Goal: Task Accomplishment & Management: Use online tool/utility

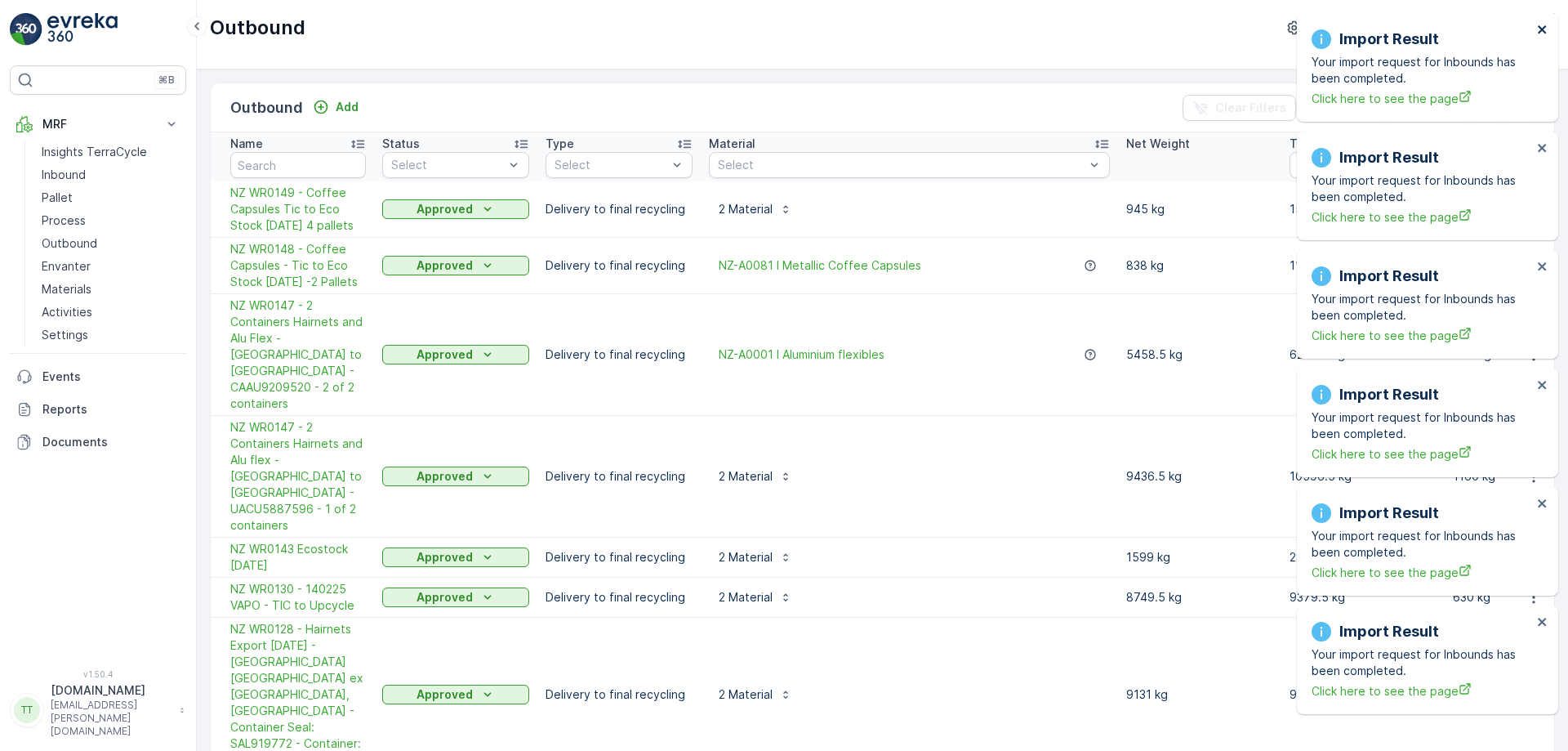
click at [1541, 31] on icon "close" at bounding box center [1542, 30] width 9 height 9
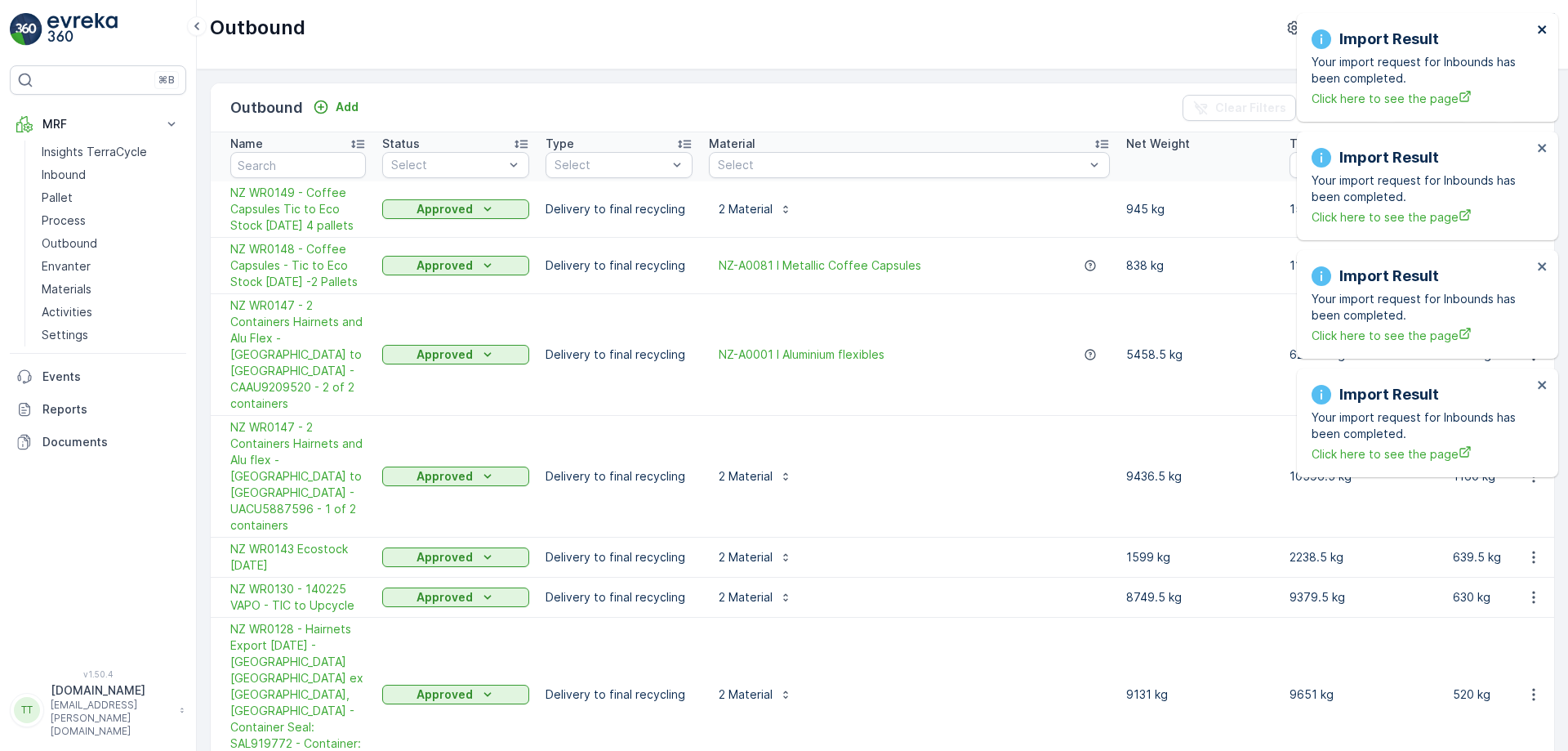
click at [1541, 31] on icon "close" at bounding box center [1542, 30] width 9 height 9
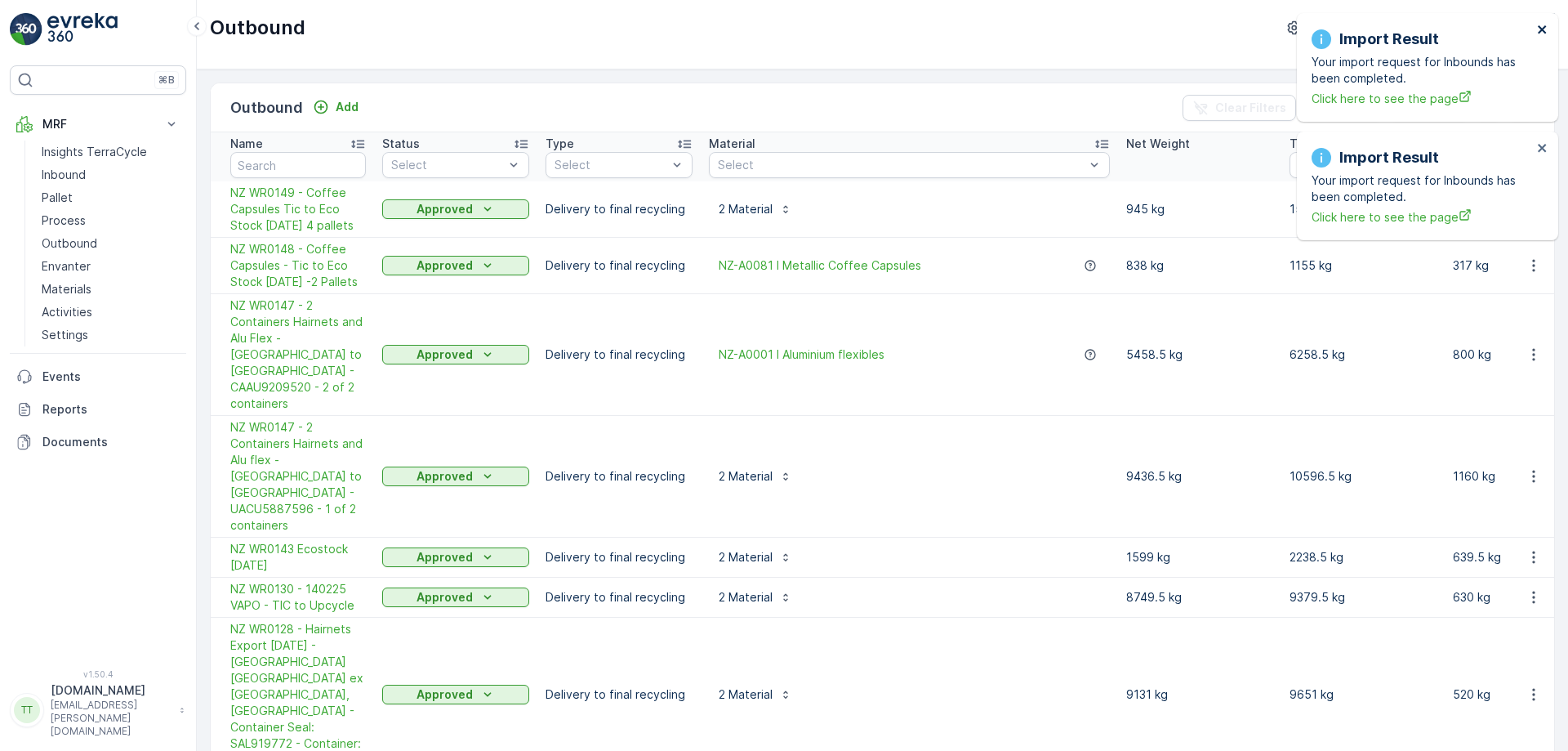
click at [1541, 31] on icon "close" at bounding box center [1542, 30] width 9 height 9
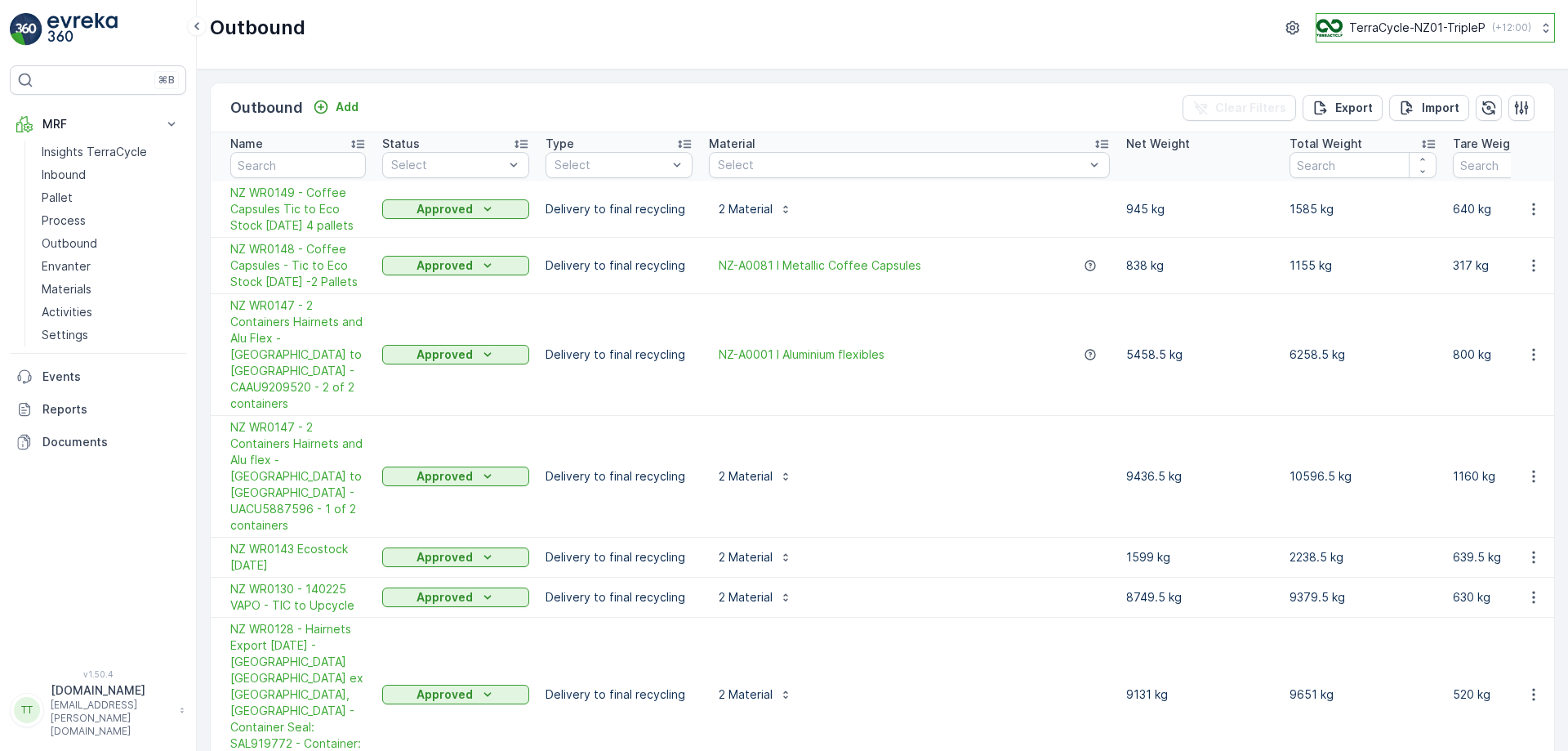
click at [1442, 40] on button "TerraCycle-NZ01-TripleP ( +12:00 )" at bounding box center [1436, 27] width 239 height 29
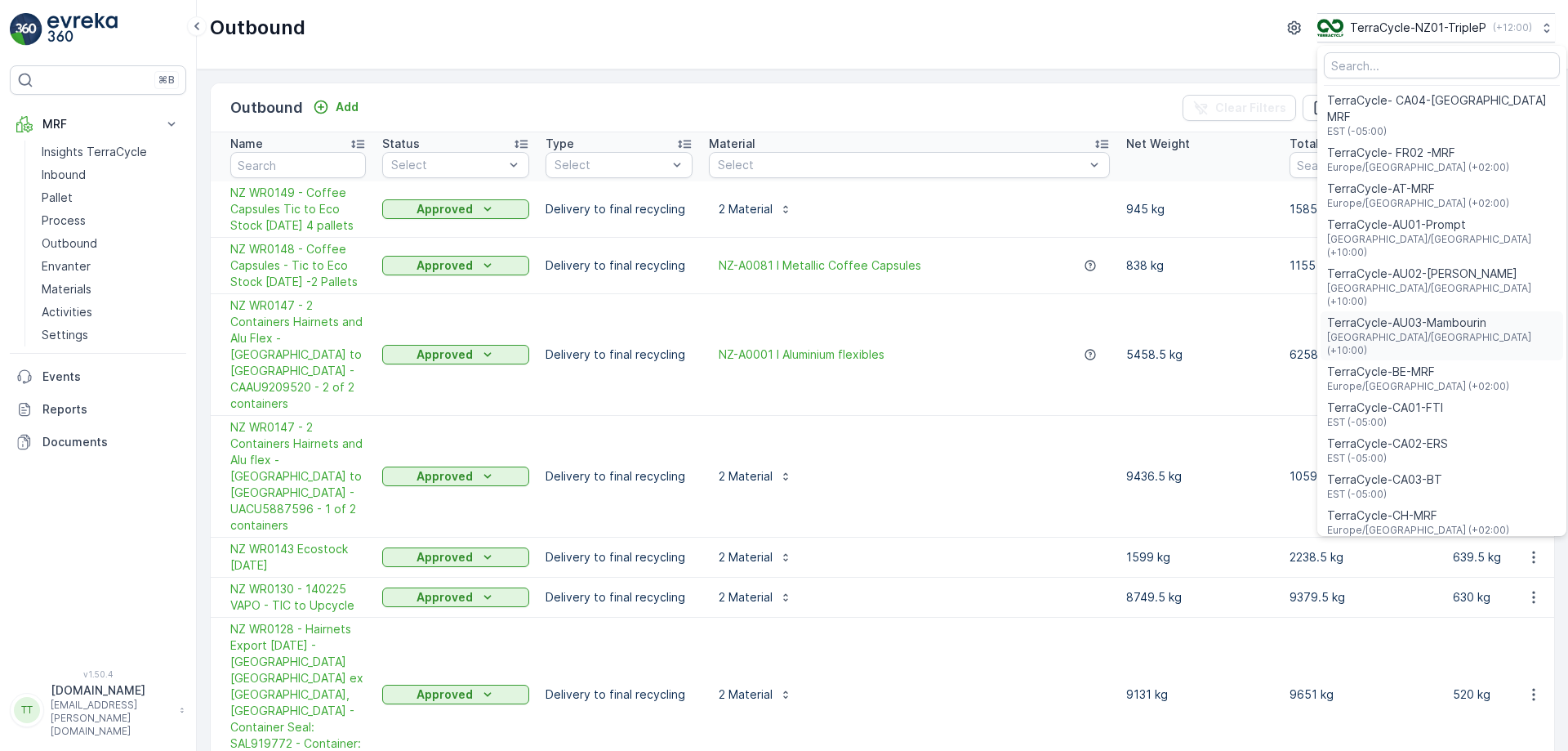
click at [1435, 314] on span "TerraCycle-AU03-Mambourin" at bounding box center [1442, 322] width 230 height 16
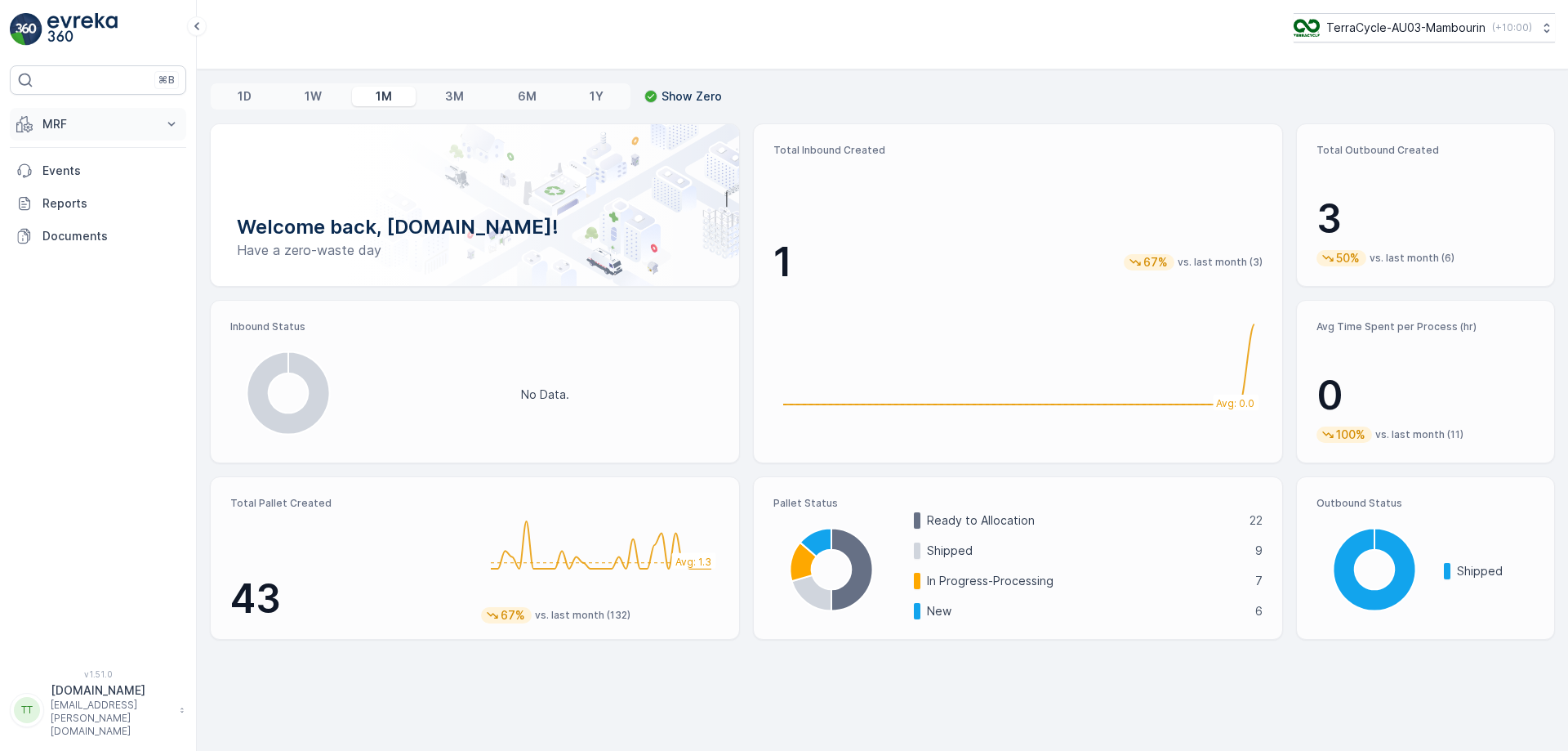
click at [105, 129] on p "MRF" at bounding box center [98, 124] width 111 height 16
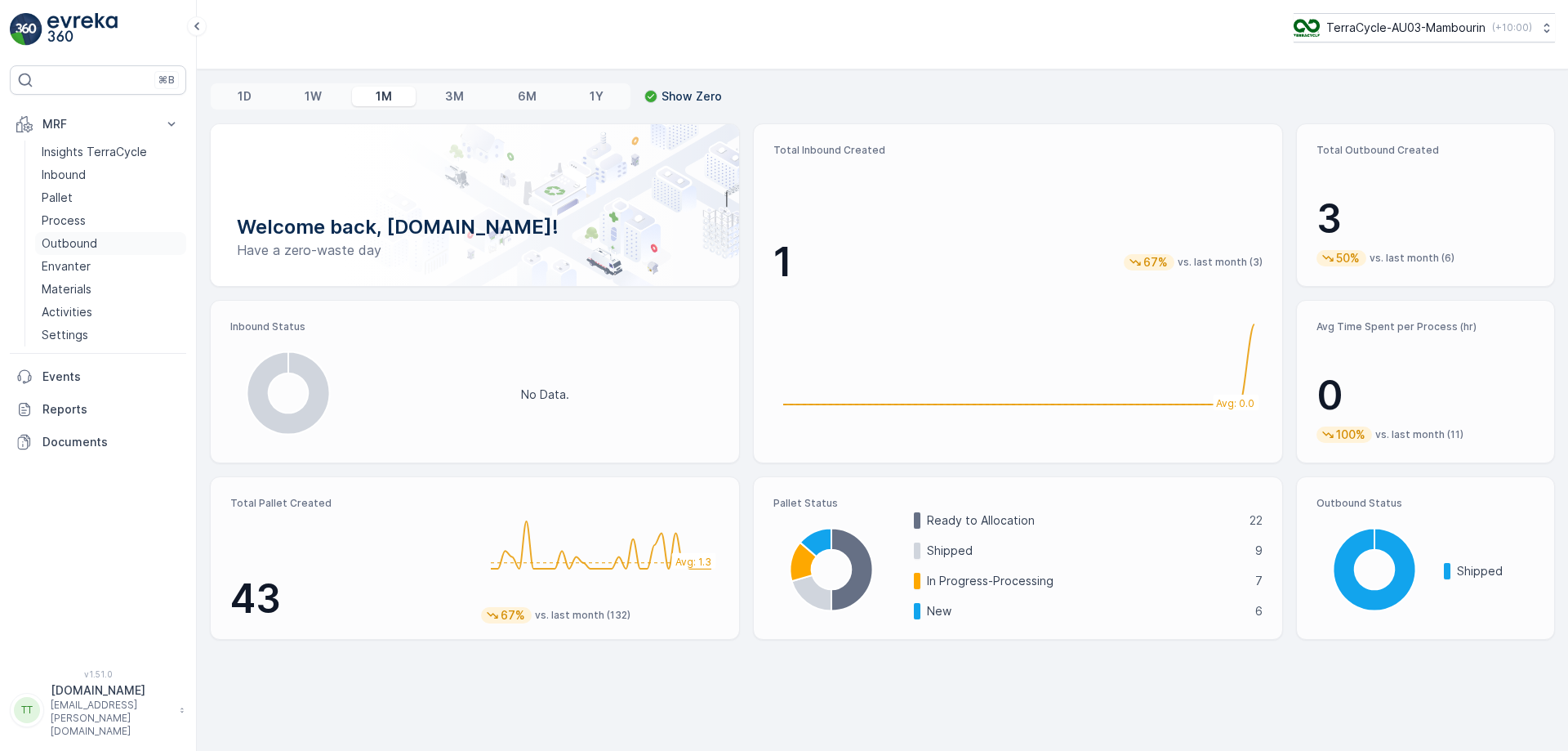
click at [84, 244] on p "Outbound" at bounding box center [69, 243] width 56 height 16
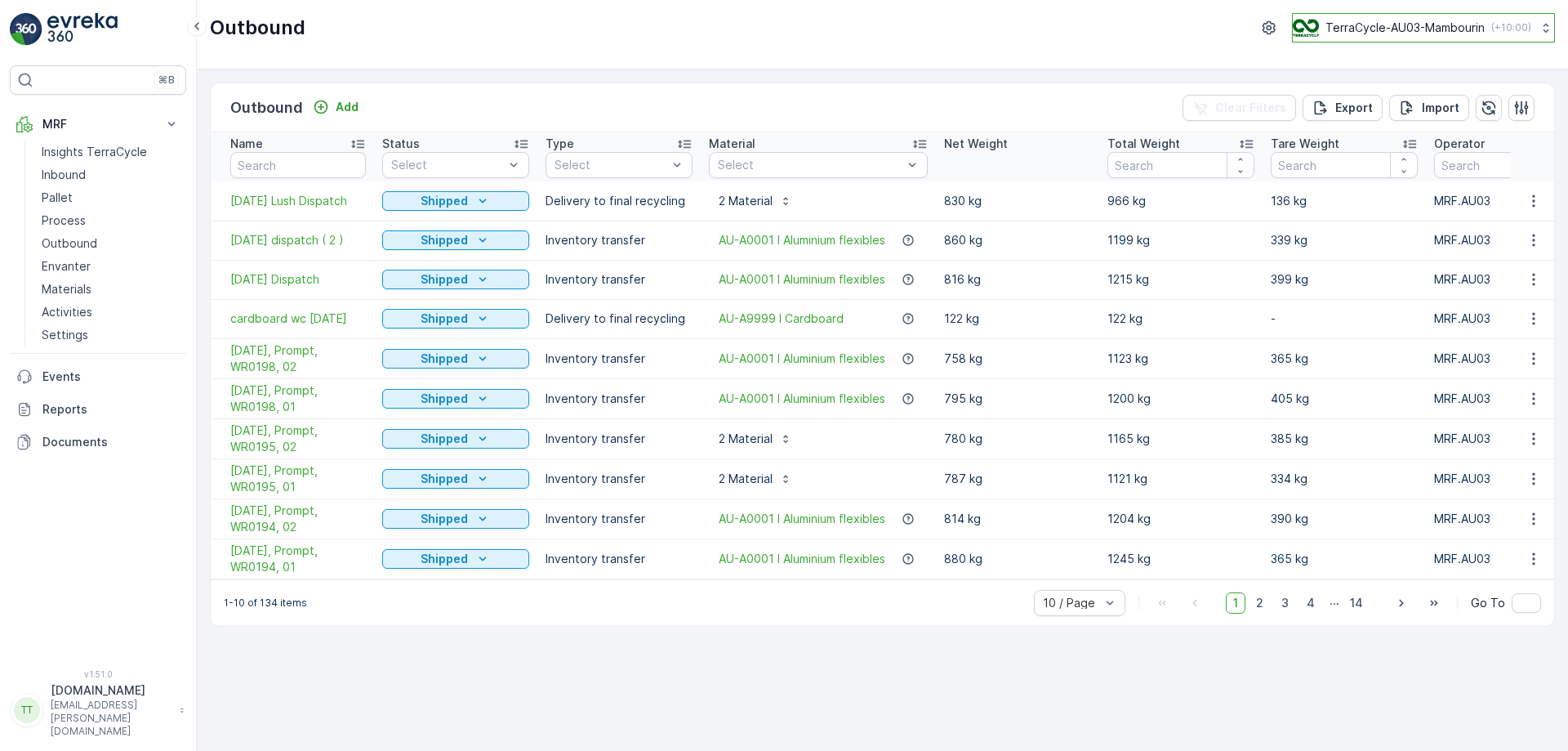
click at [1392, 17] on button "TerraCycle-AU03-Mambourin ( +10:00 )" at bounding box center [1424, 27] width 263 height 29
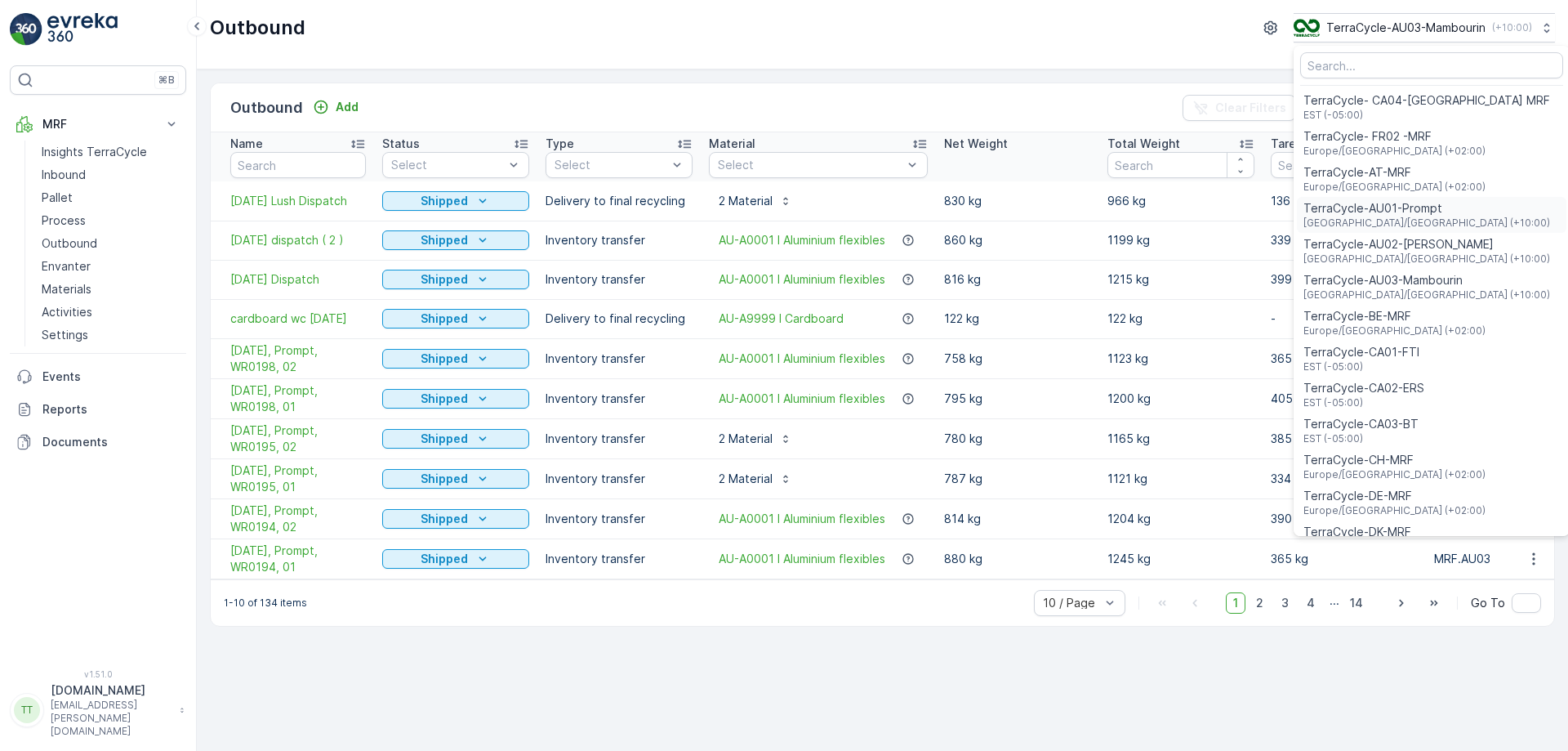
click at [1408, 204] on span "TerraCycle-AU01-Prompt" at bounding box center [1427, 208] width 247 height 16
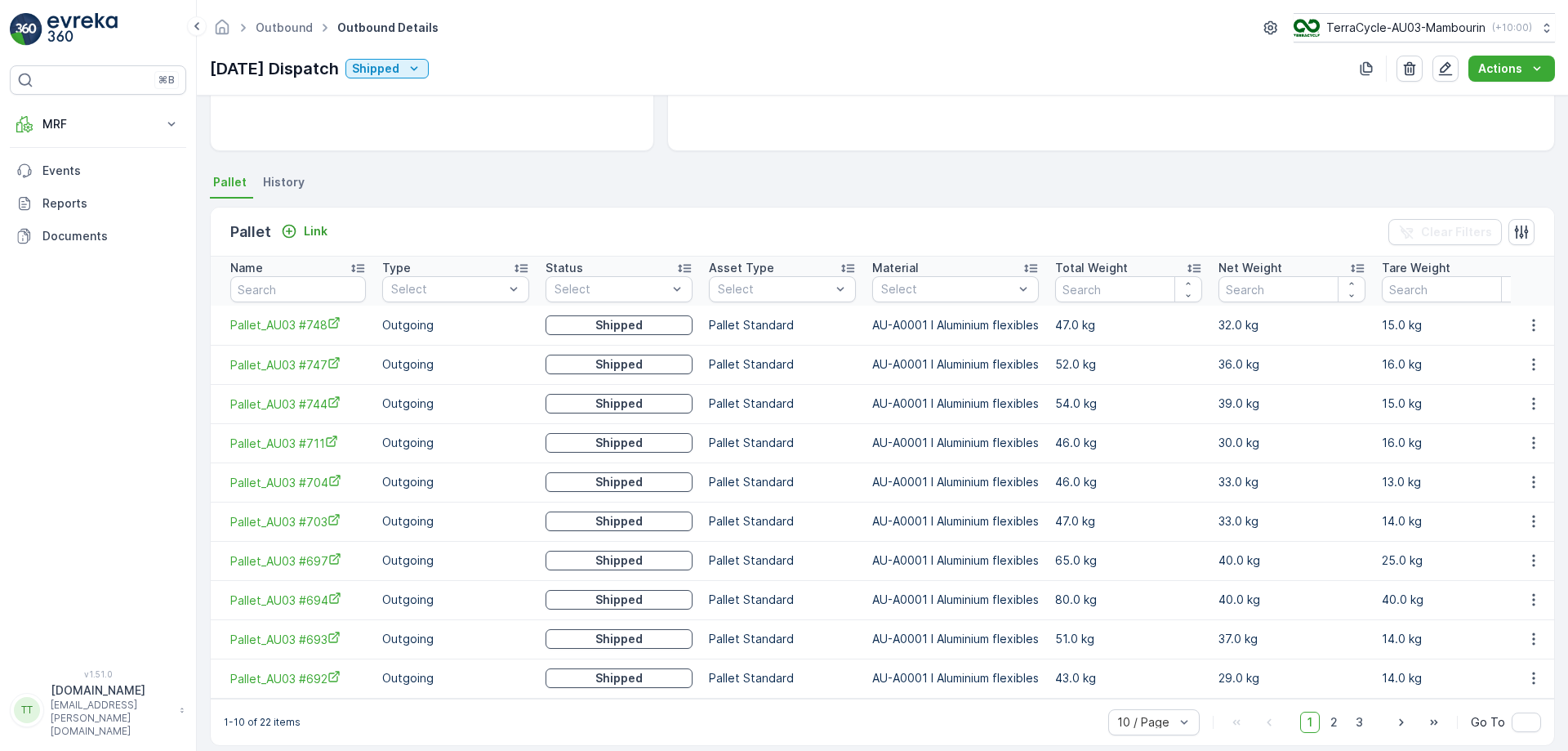
scroll to position [309, 0]
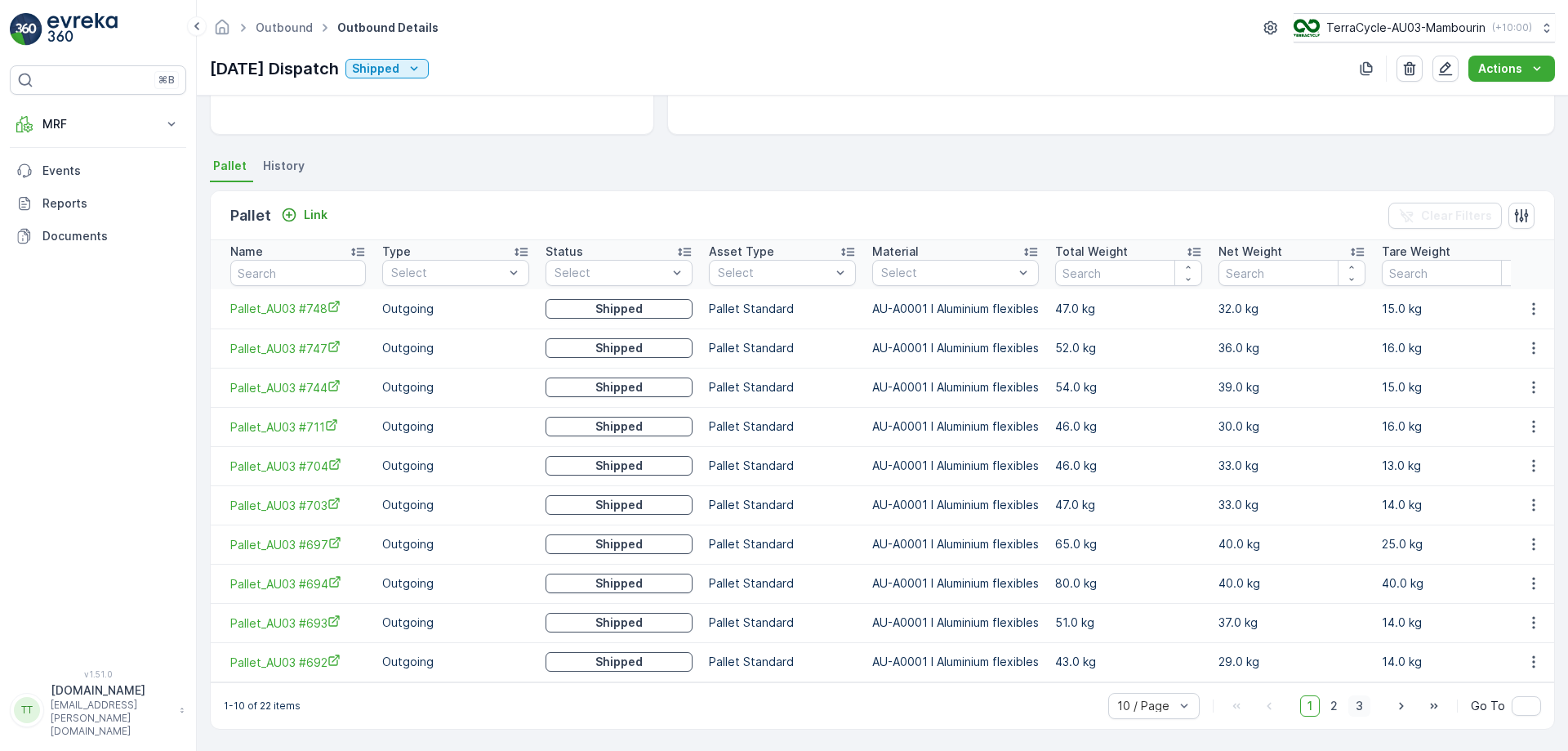
click at [1362, 709] on span "3" at bounding box center [1360, 706] width 22 height 21
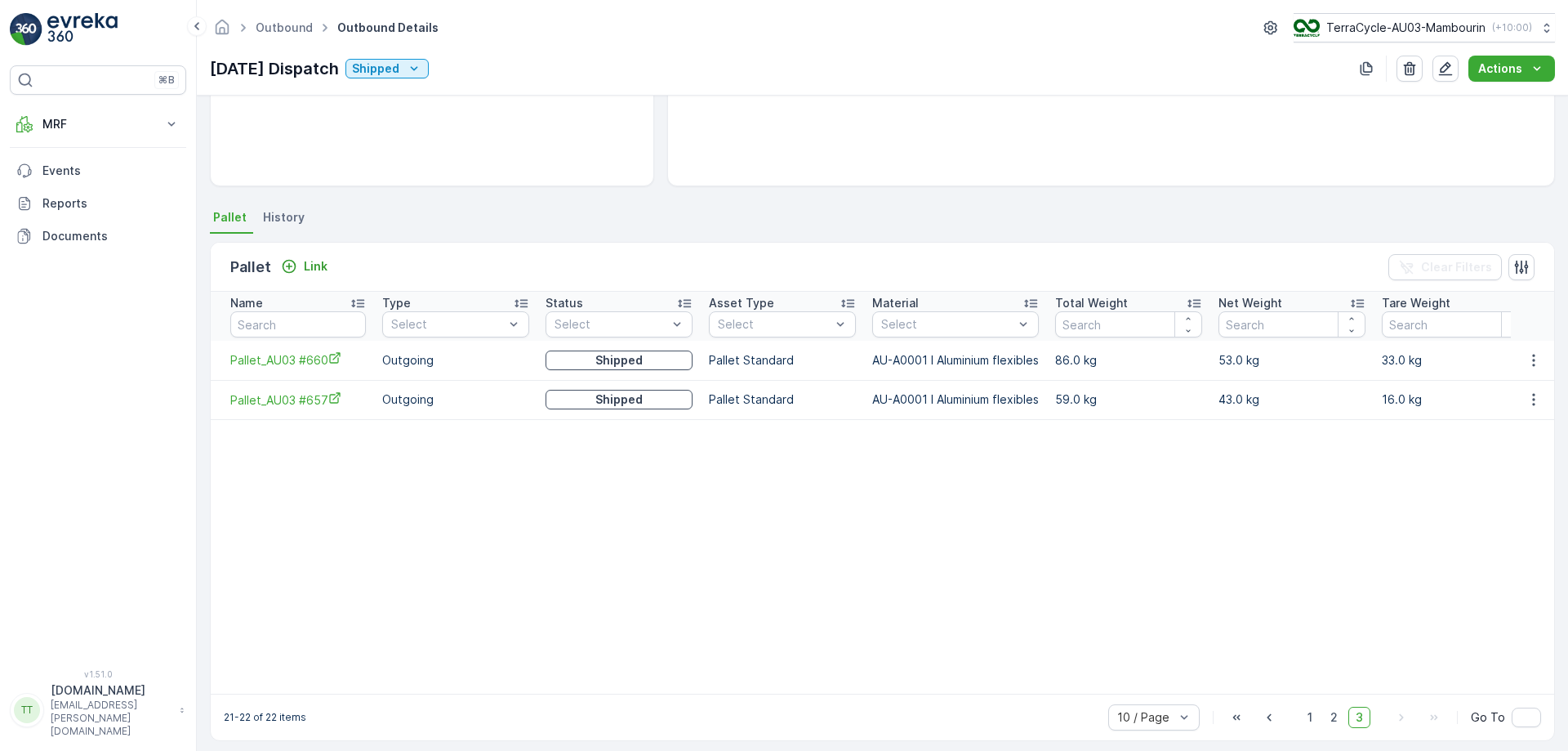
scroll to position [249, 0]
click at [1305, 719] on span "1" at bounding box center [1310, 718] width 20 height 21
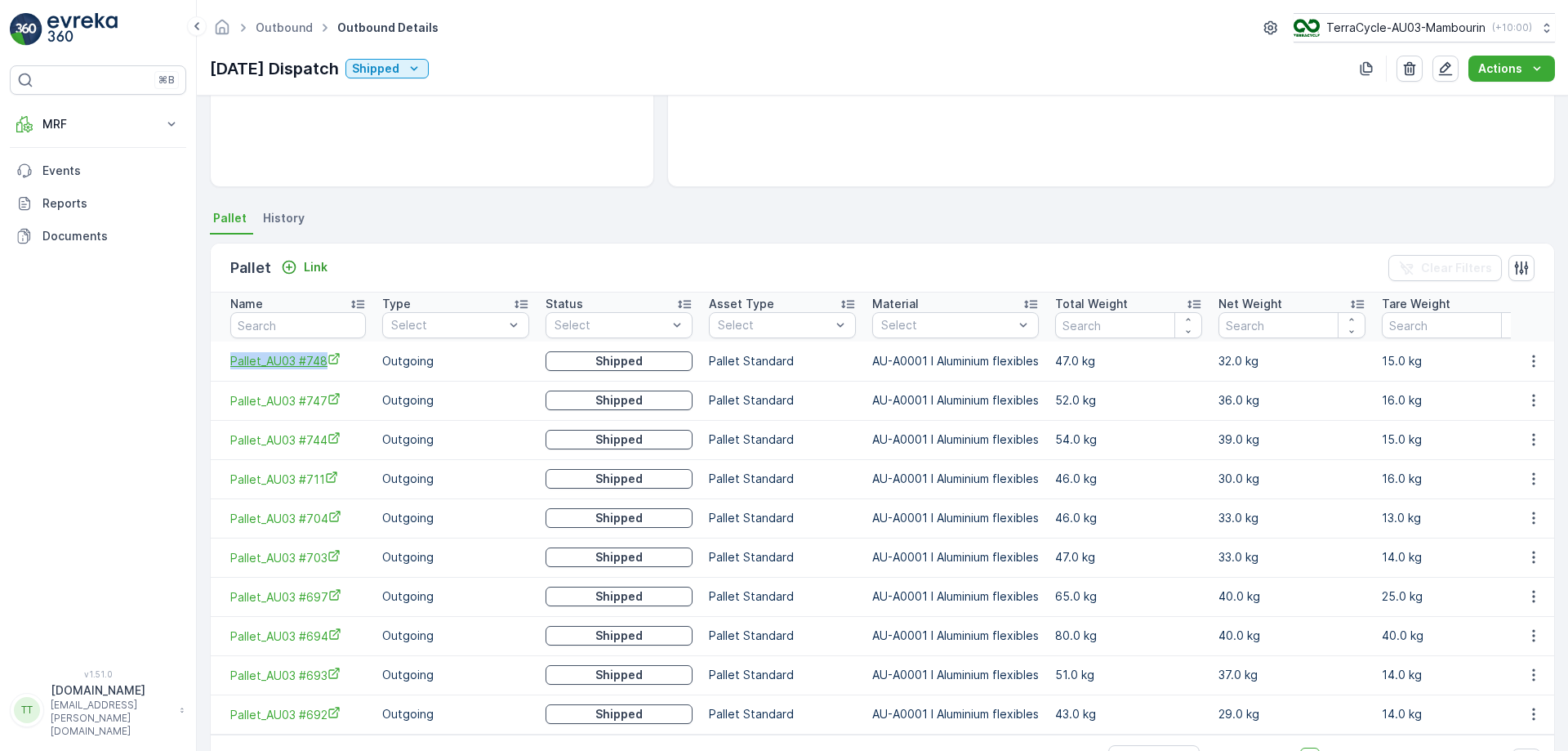
drag, startPoint x: 226, startPoint y: 357, endPoint x: 331, endPoint y: 367, distance: 105.5
click at [331, 367] on td "Pallet_AU03 #748" at bounding box center [292, 361] width 163 height 39
copy span "Pallet_AU03 #748"
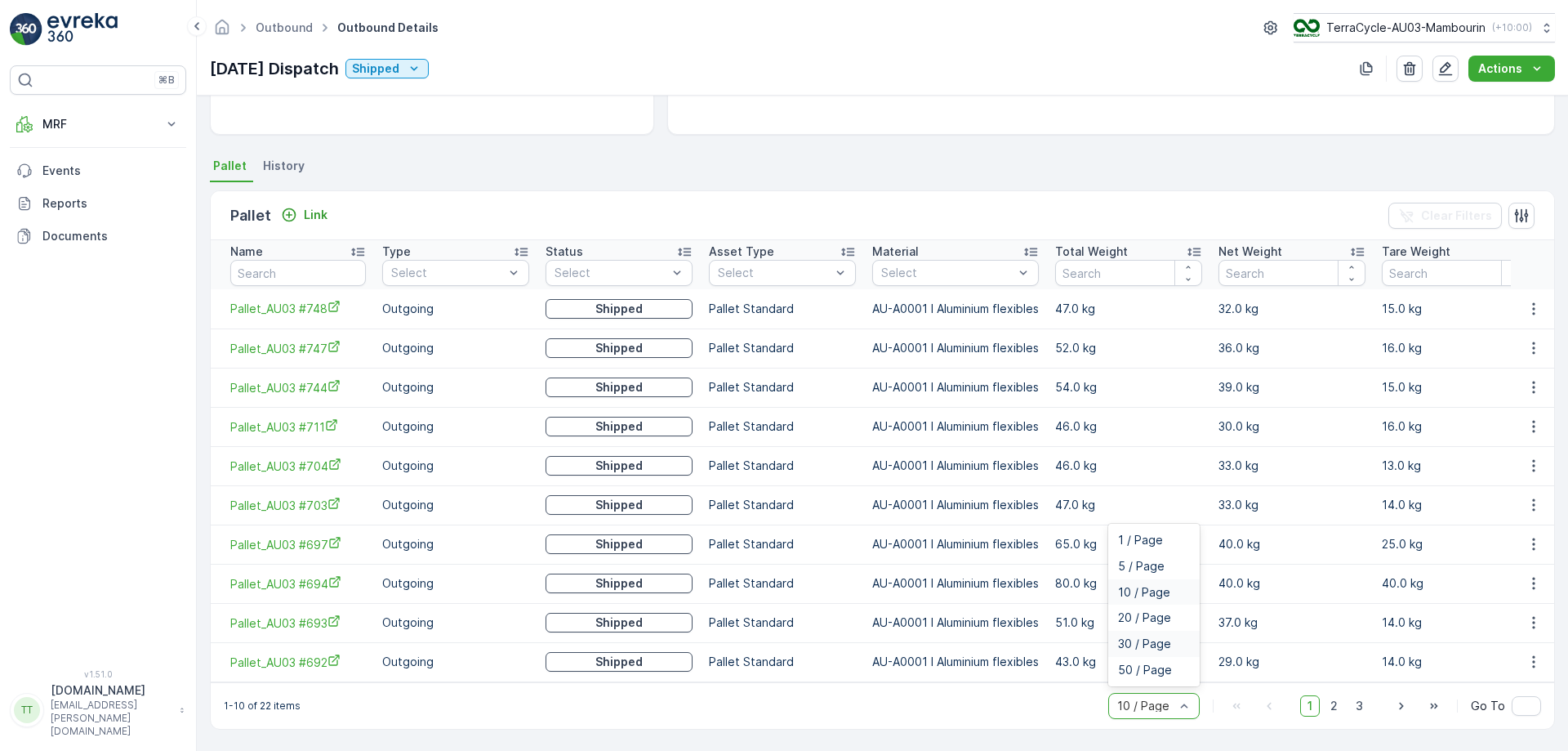
click at [1139, 639] on span "30 / Page" at bounding box center [1144, 643] width 53 height 13
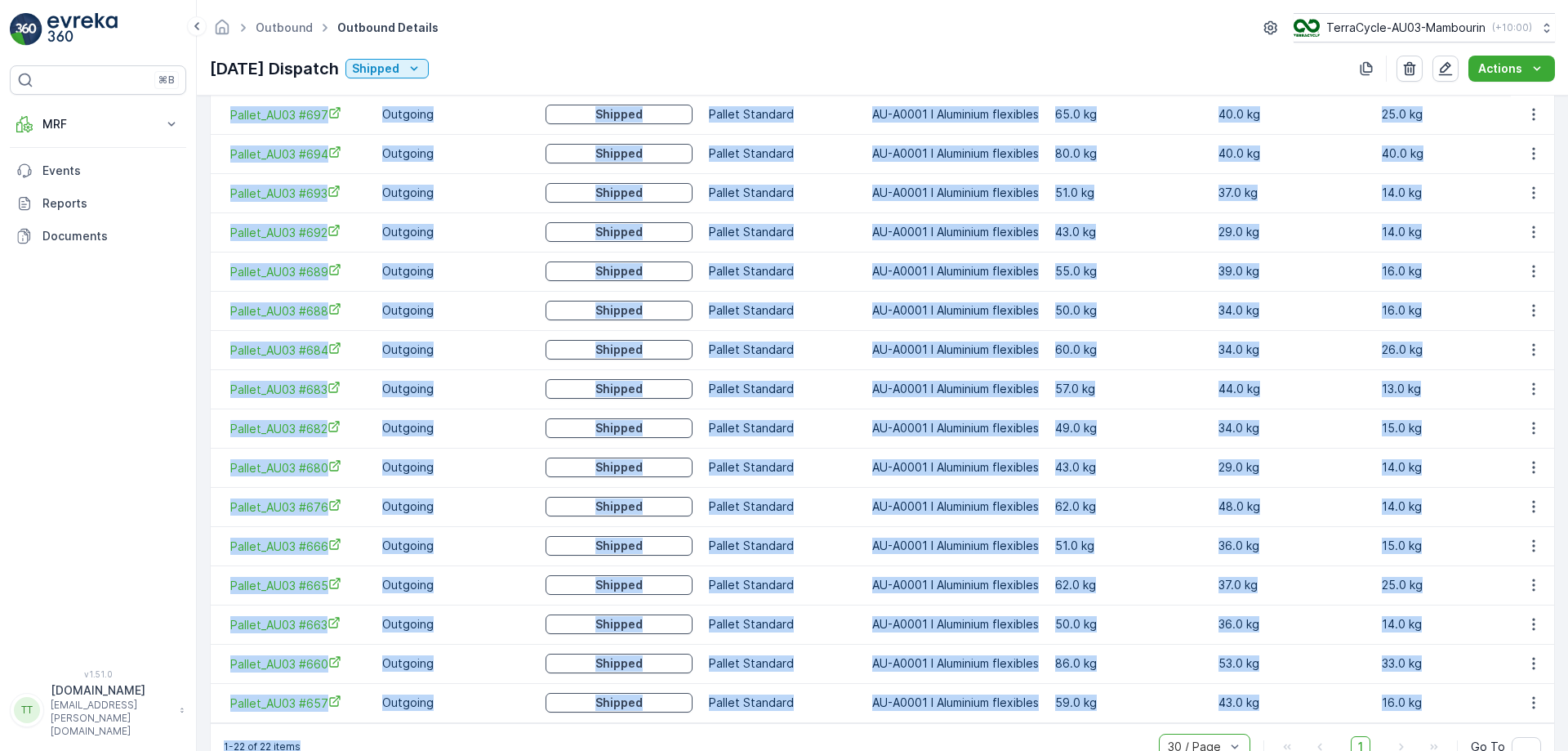
scroll to position [779, 0]
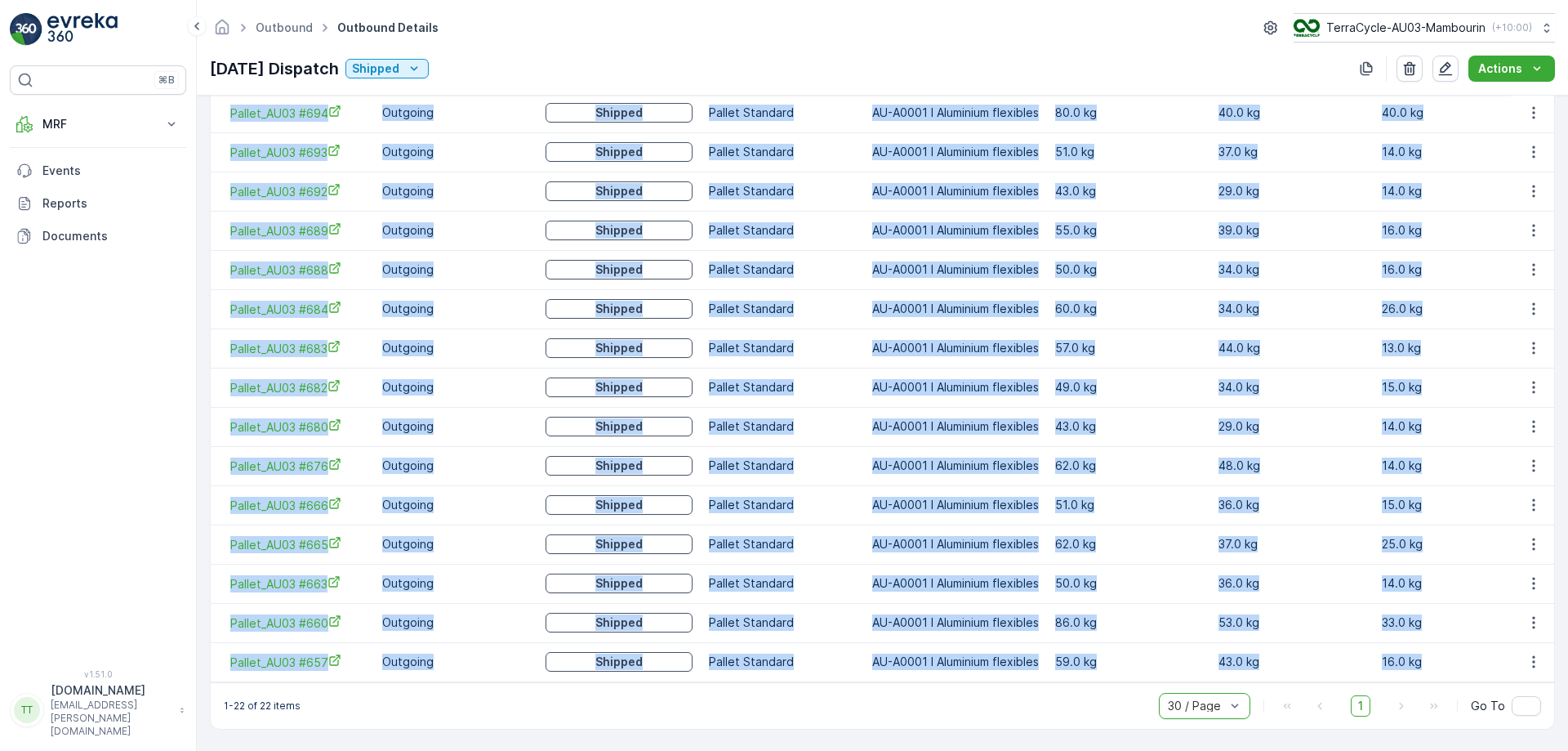
drag, startPoint x: 224, startPoint y: 297, endPoint x: 1456, endPoint y: 664, distance: 1285.5
click at [1456, 664] on tbody "Pallet_AU03 #748 Outgoing Shipped Pallet Standard AU-A0001 I Aluminium flexible…" at bounding box center [896, 250] width 1371 height 863
copy tbody "Pallet_AU03 #748 Outgoing Shipped Pallet Standard AU-A0001 I Aluminium flexible…"
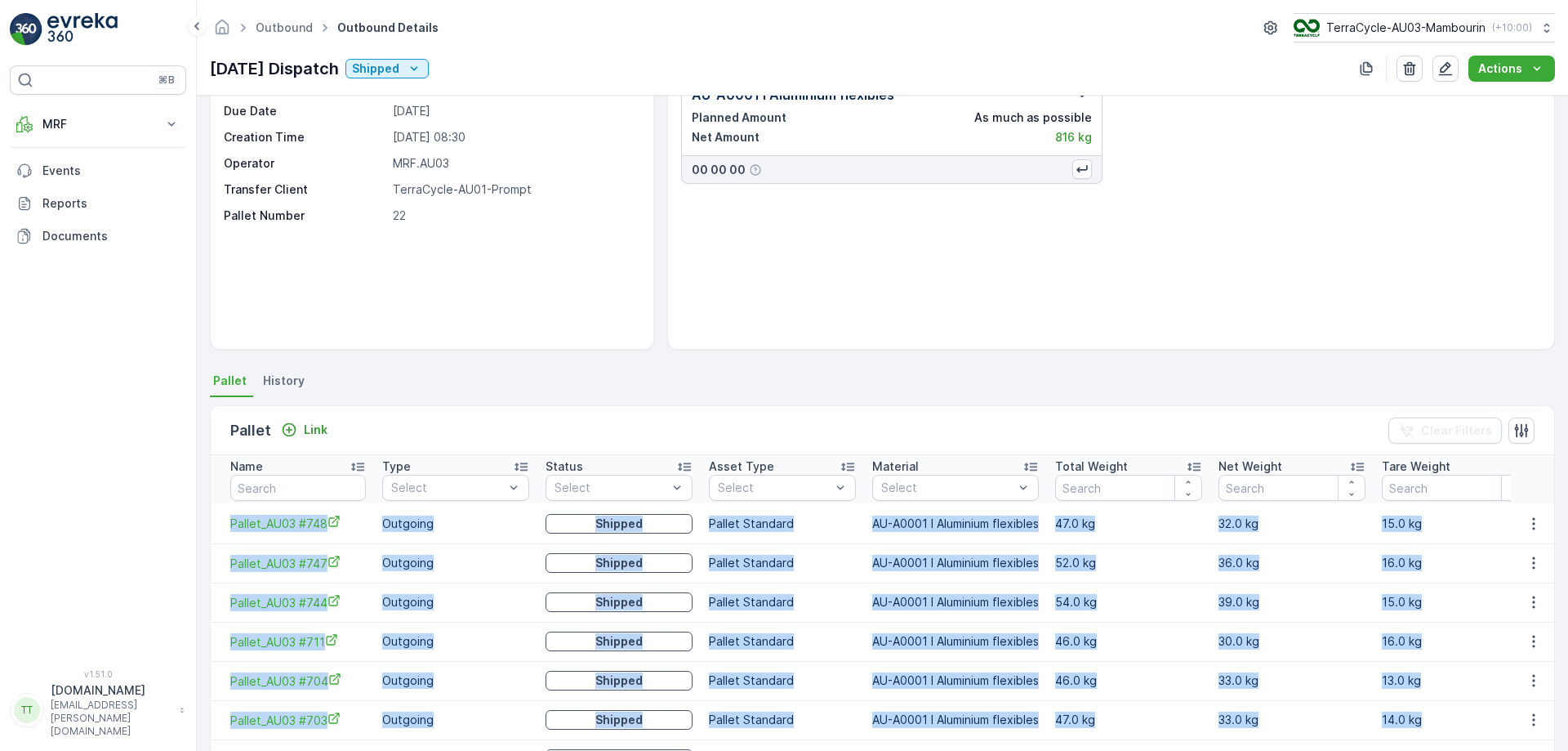
scroll to position [99, 0]
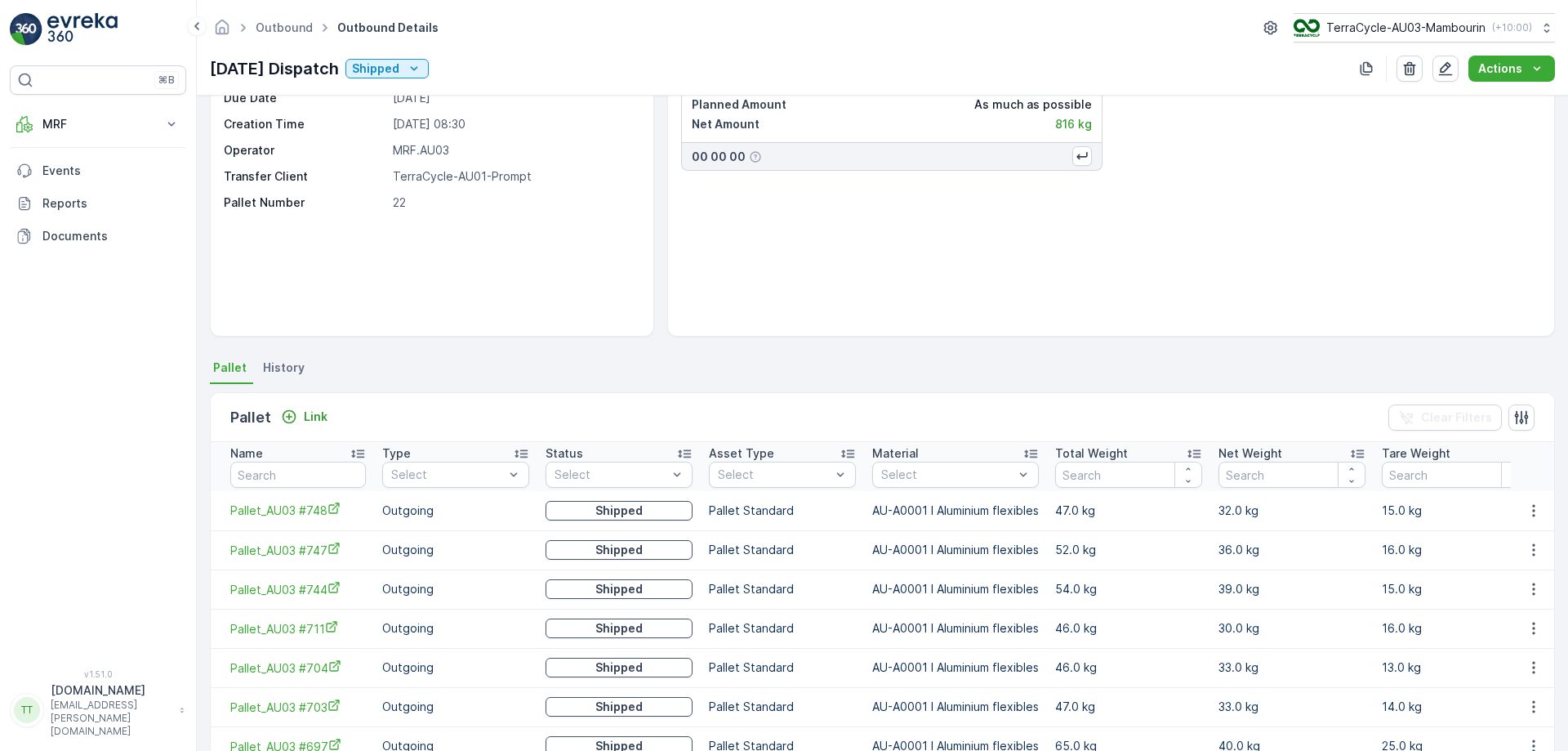
click at [830, 314] on div "AU-A0001 I Aluminium flexibles Planned Amount As much as possible Net Amount 81…" at bounding box center [1111, 192] width 860 height 261
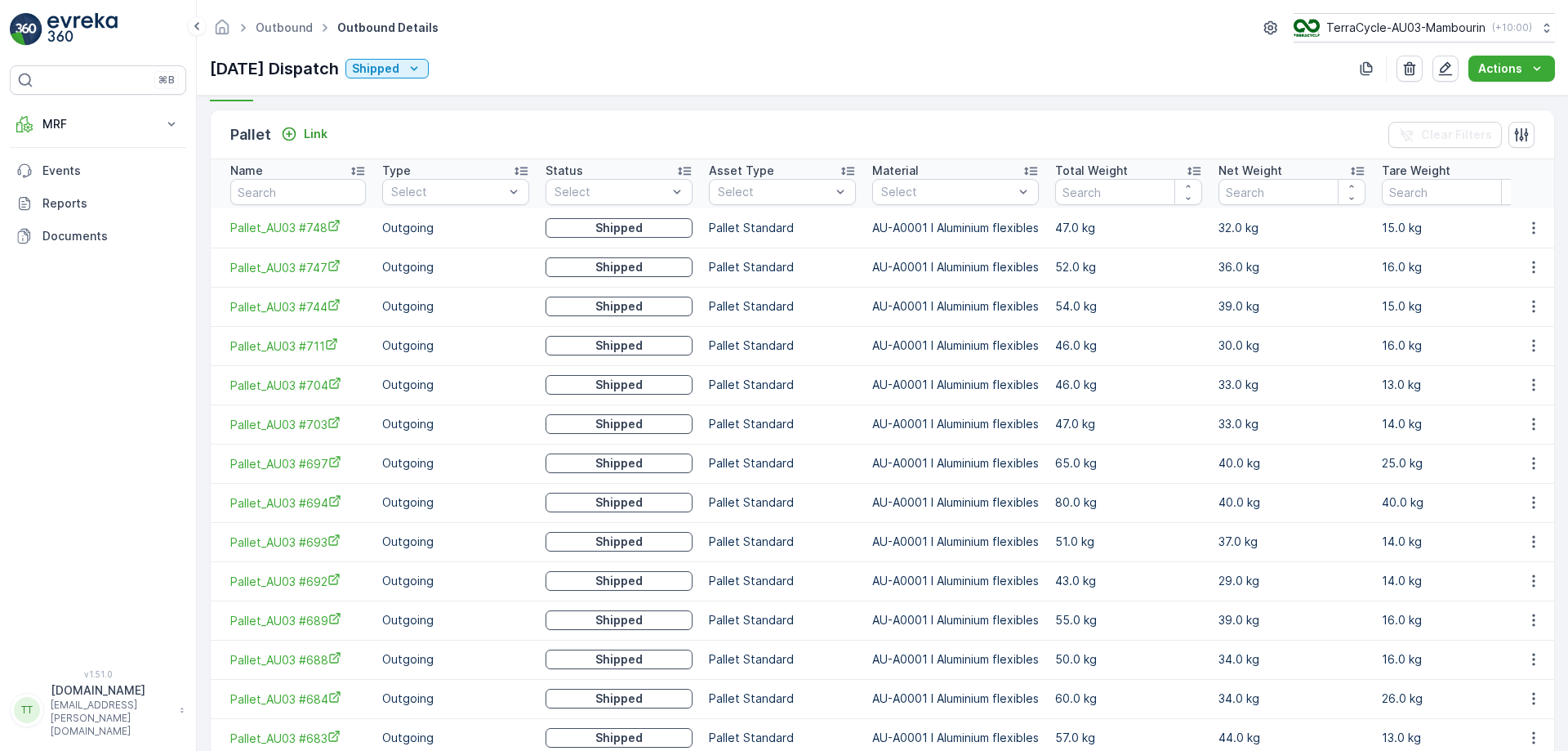
scroll to position [383, 0]
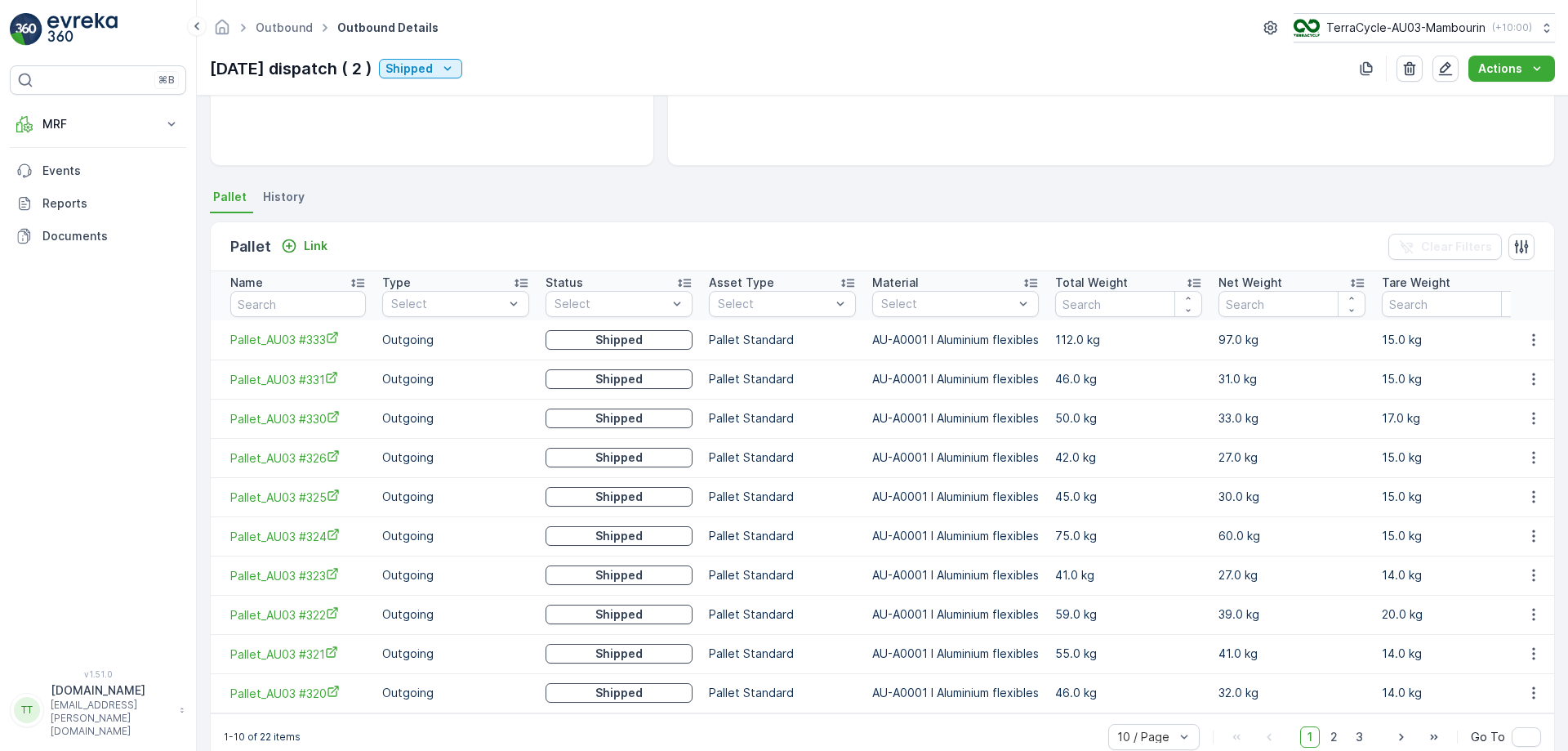
scroll to position [309, 0]
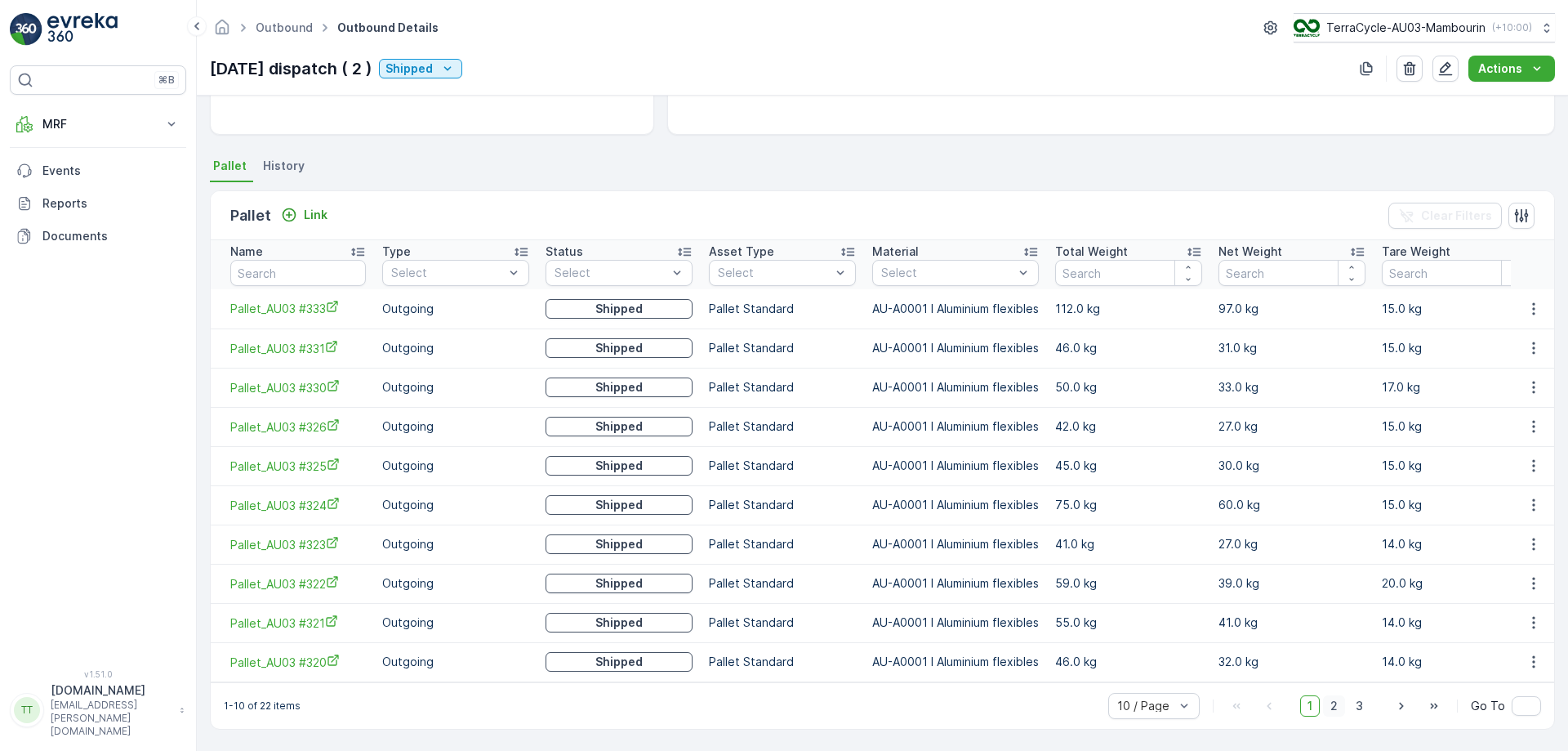
click at [1341, 711] on span "2" at bounding box center [1335, 706] width 22 height 21
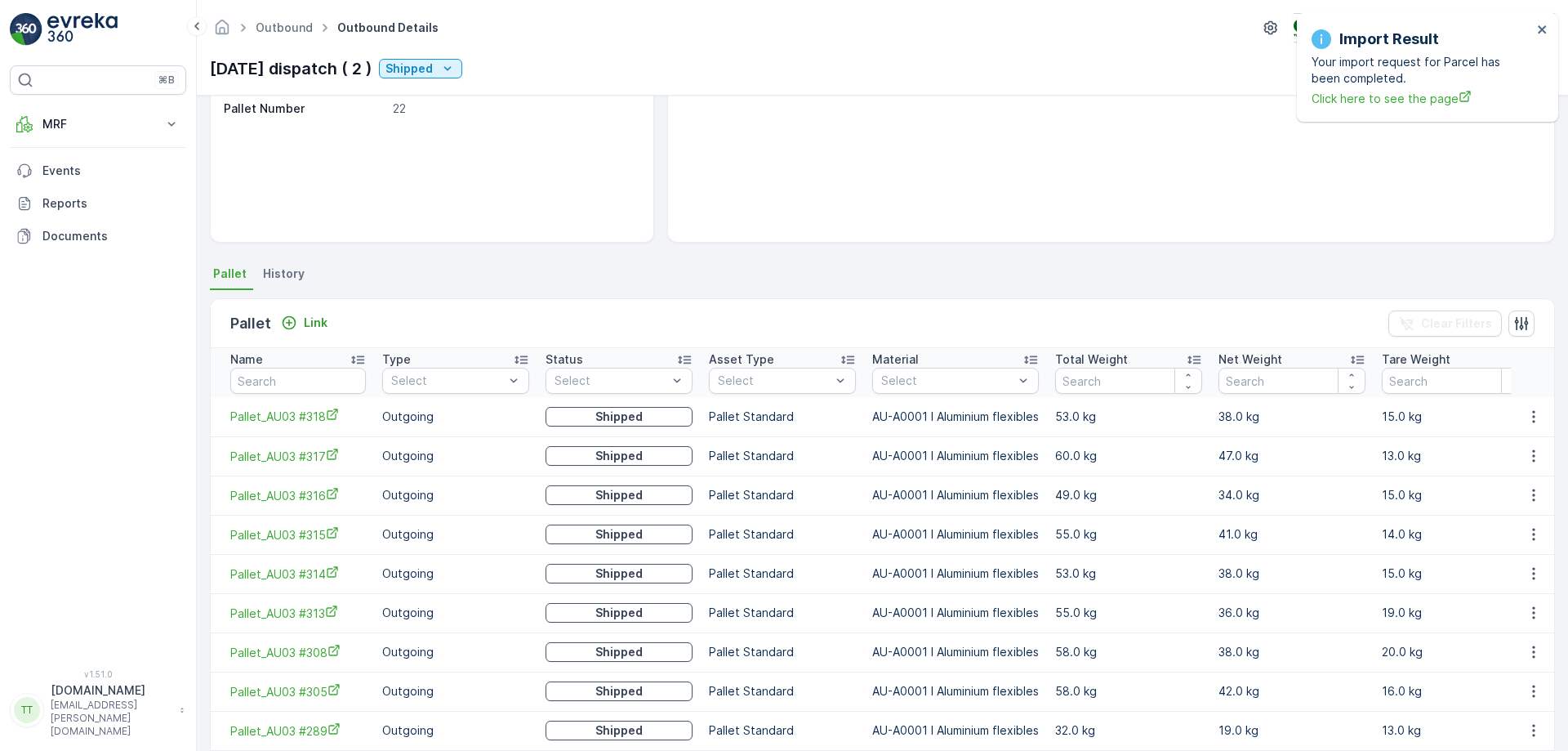
scroll to position [194, 0]
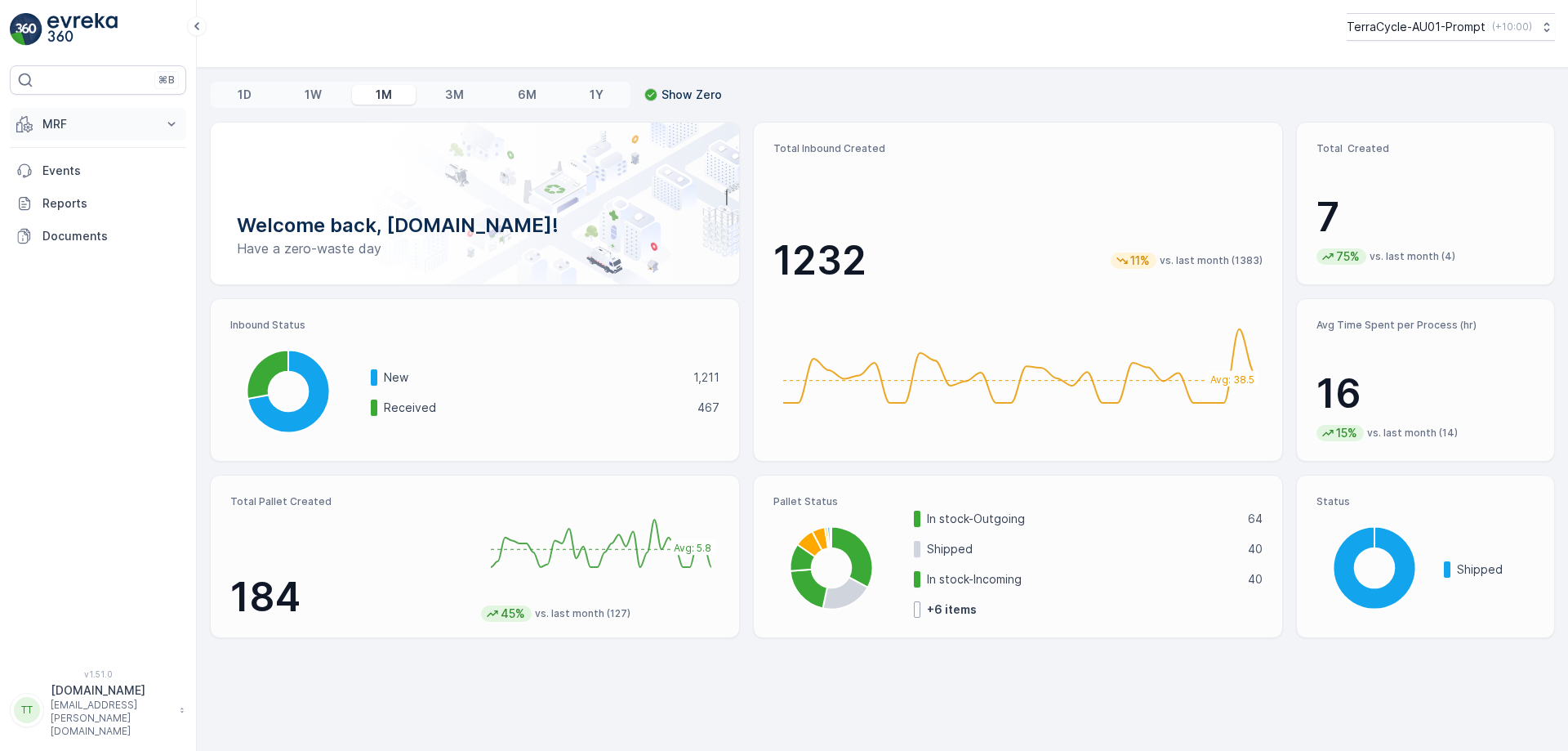
click at [122, 136] on button "MRF" at bounding box center [97, 124] width 177 height 32
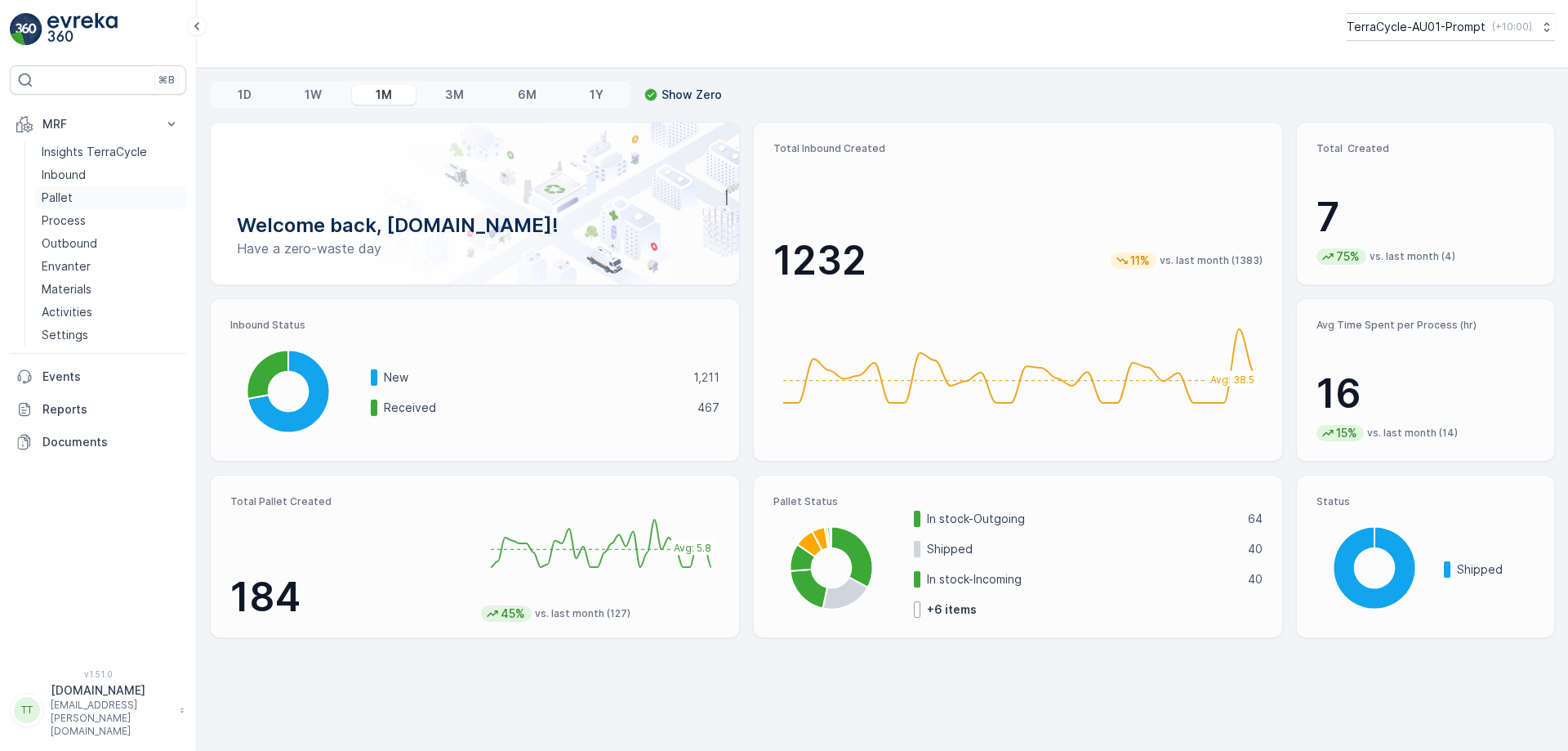
click at [87, 198] on link "Pallet" at bounding box center [110, 197] width 151 height 23
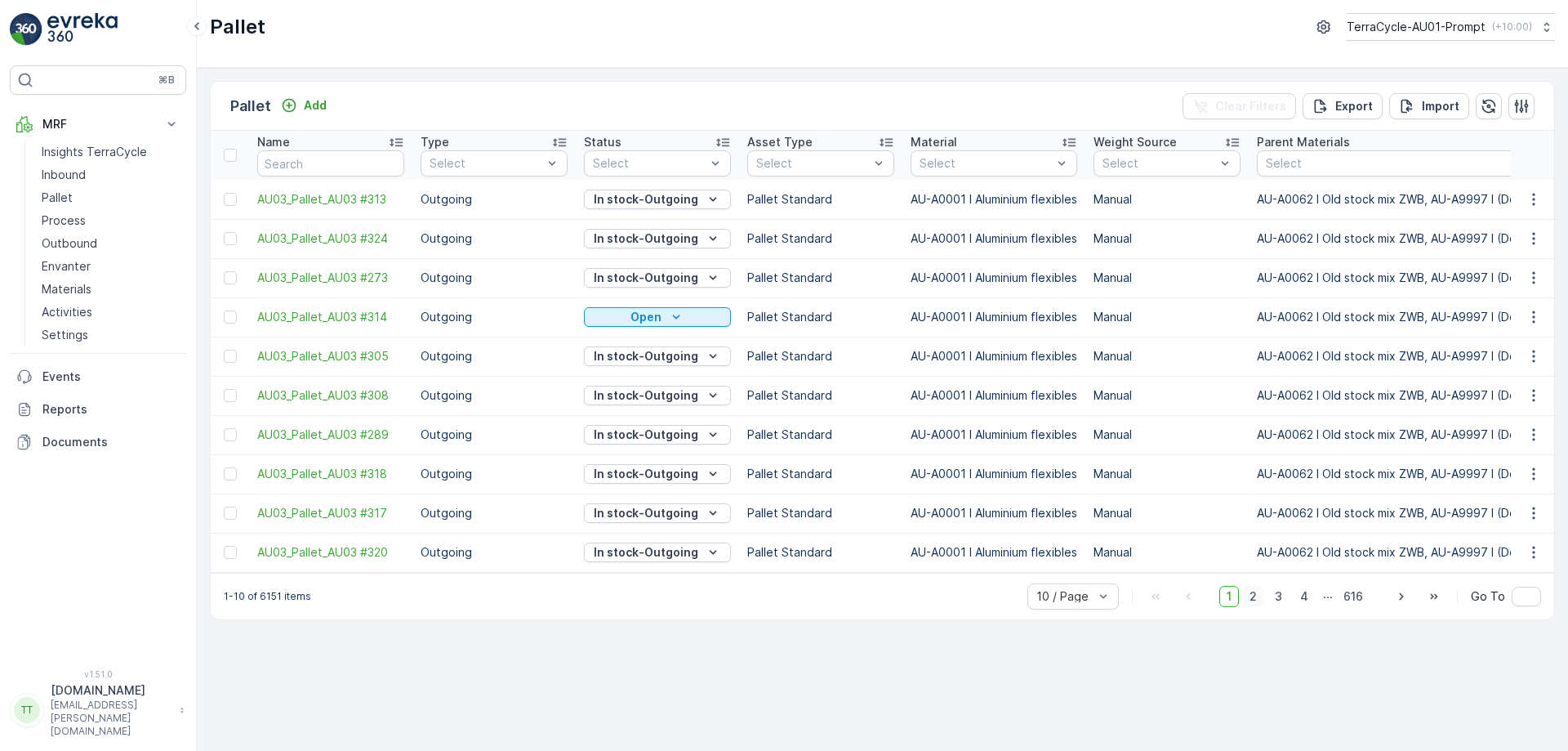
click at [1253, 602] on span "2" at bounding box center [1254, 596] width 22 height 21
click at [1278, 607] on span "3" at bounding box center [1278, 596] width 22 height 21
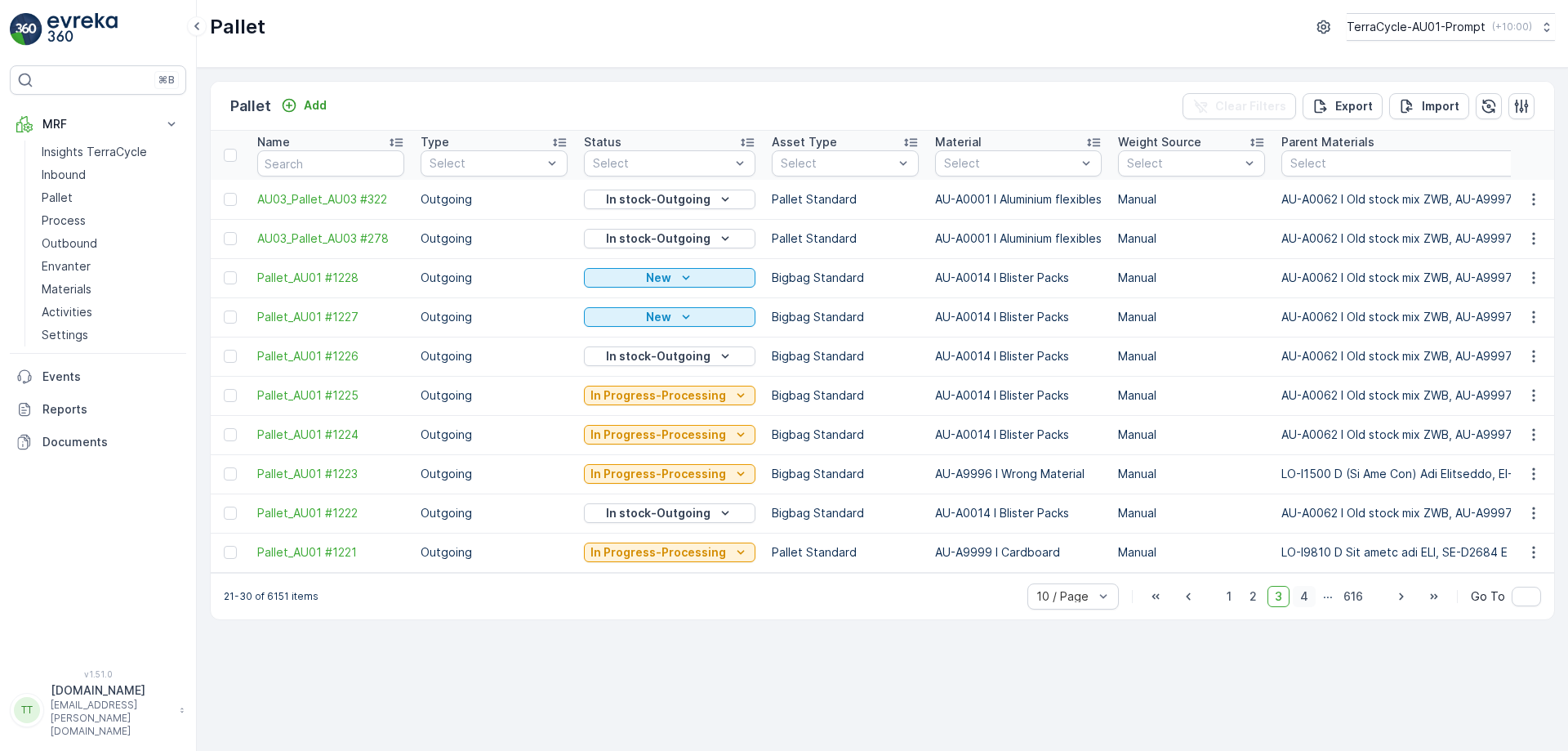
click at [1313, 604] on span "4" at bounding box center [1304, 596] width 23 height 21
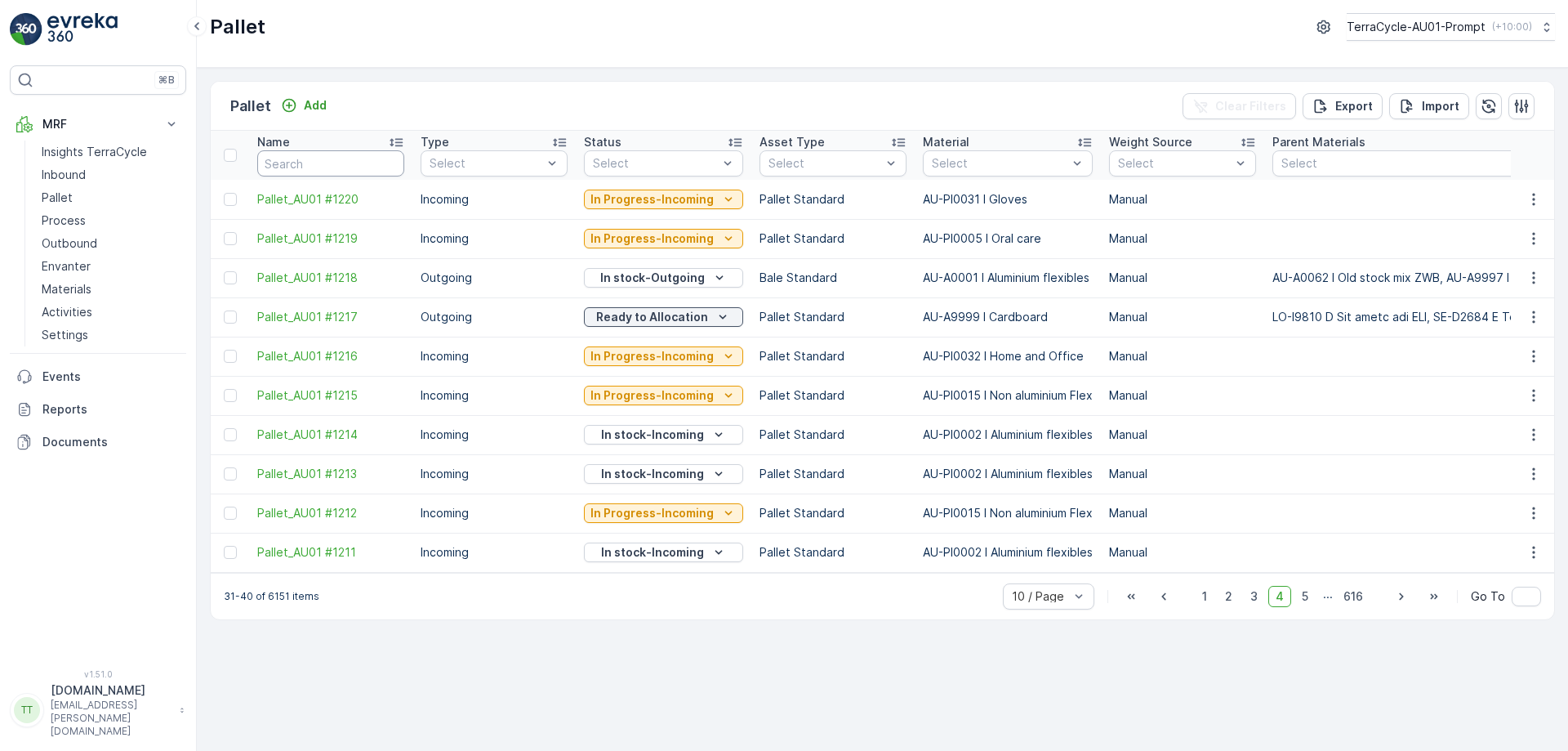
click at [328, 166] on input "text" at bounding box center [331, 163] width 147 height 26
paste input "Pallet_AU03 #748"
type input "Pallet_AU03 #748"
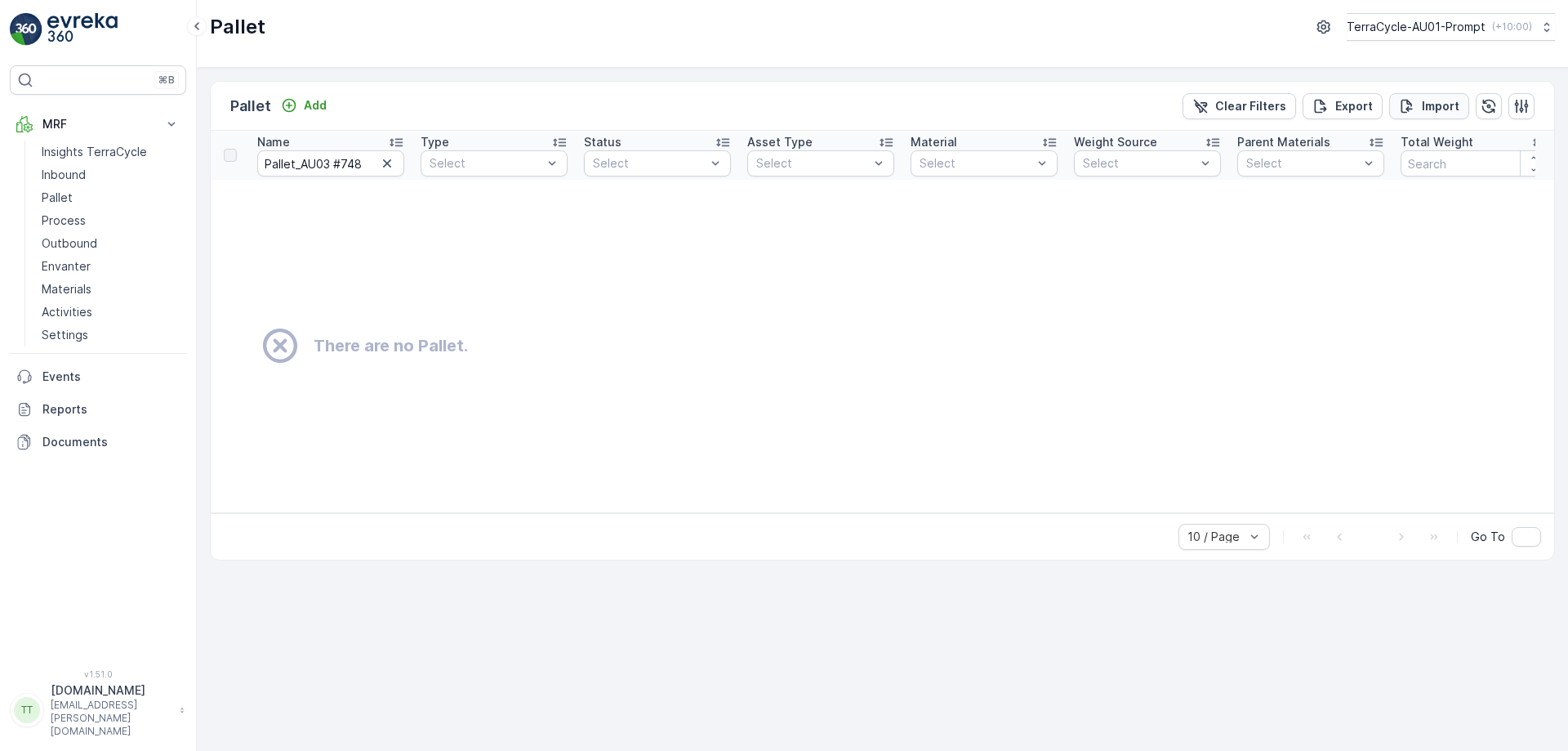
click at [1436, 100] on p "Import" at bounding box center [1441, 106] width 38 height 16
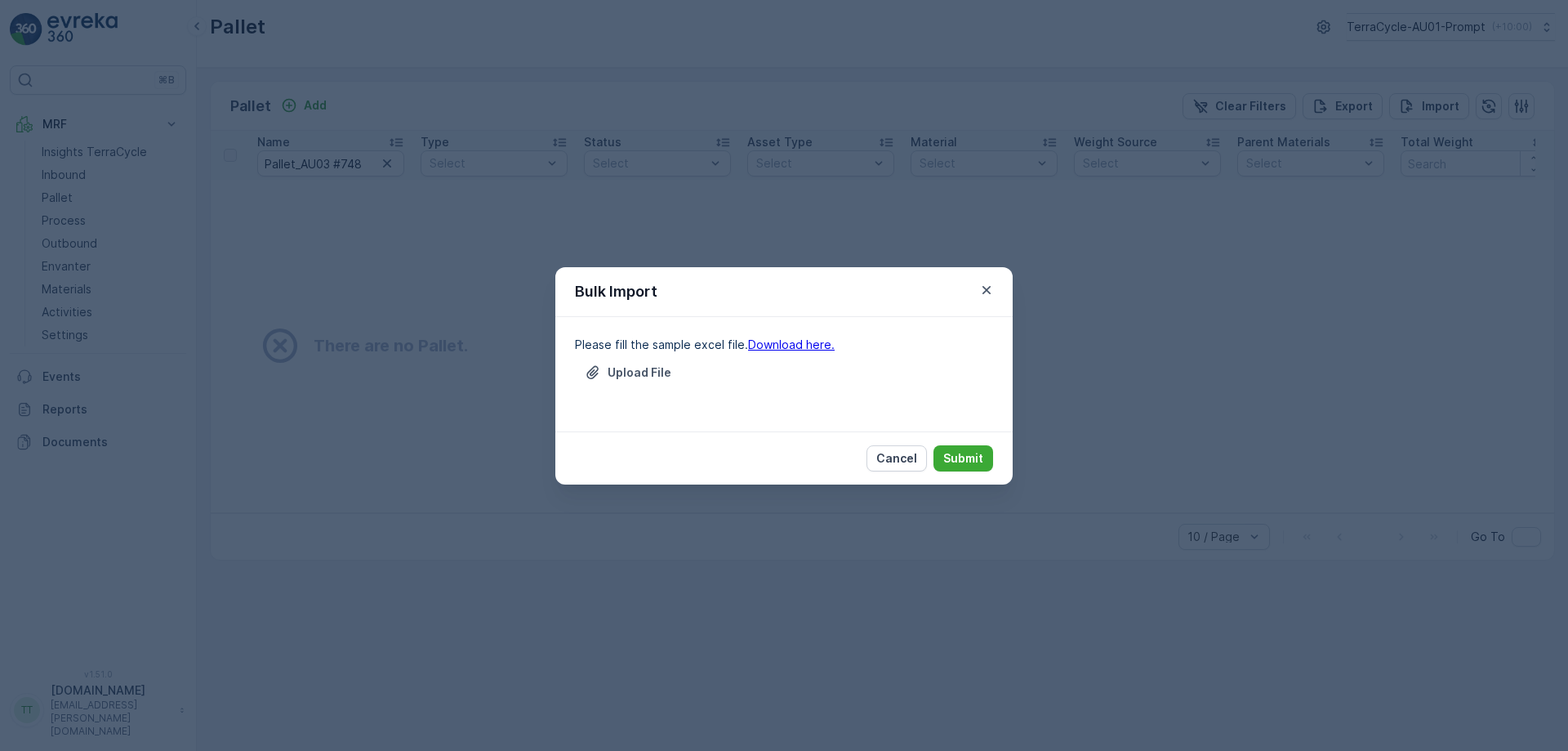
click at [762, 346] on link "Download here." at bounding box center [791, 344] width 86 height 14
click at [897, 464] on p "Cancel" at bounding box center [897, 458] width 41 height 16
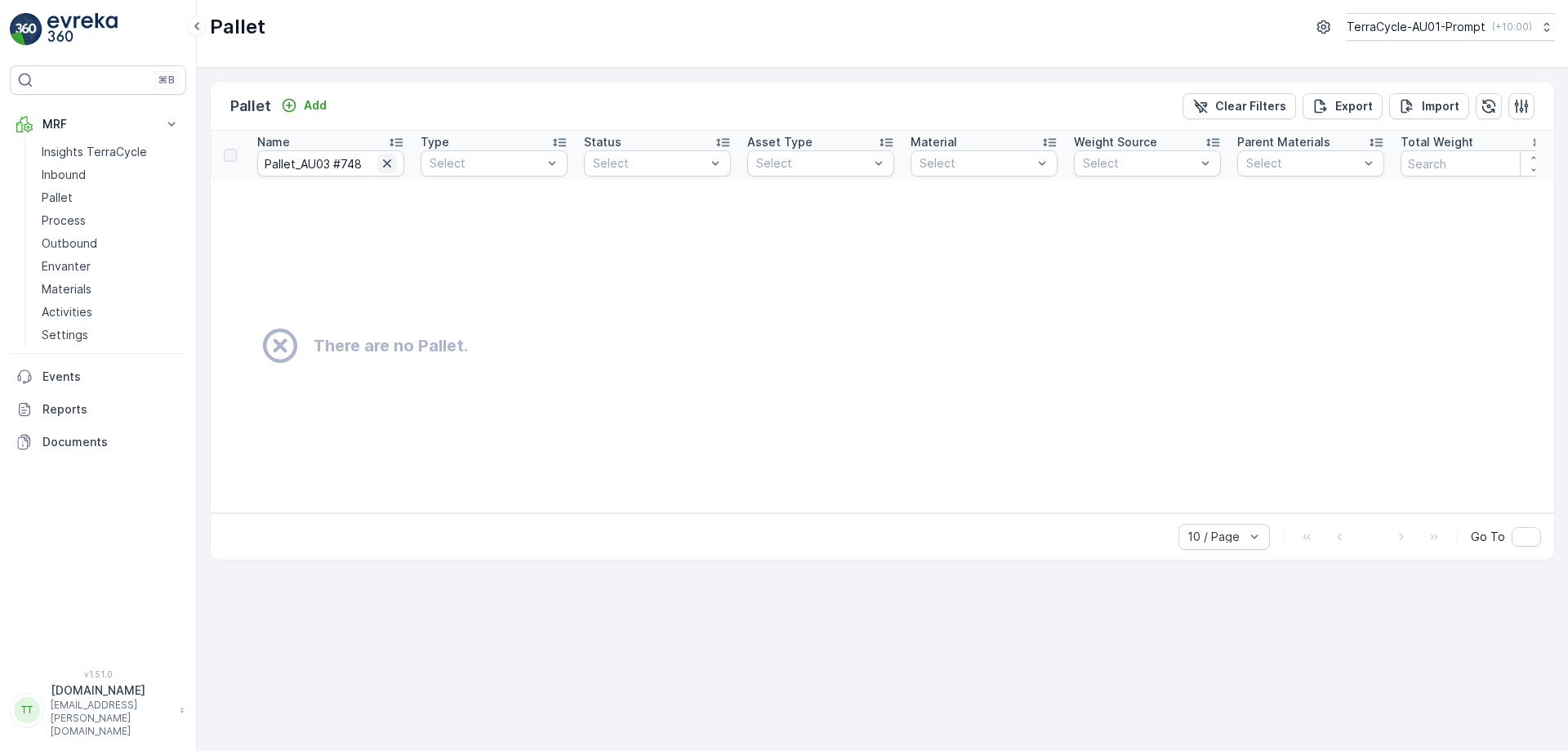
click at [388, 161] on icon "button" at bounding box center [387, 163] width 16 height 16
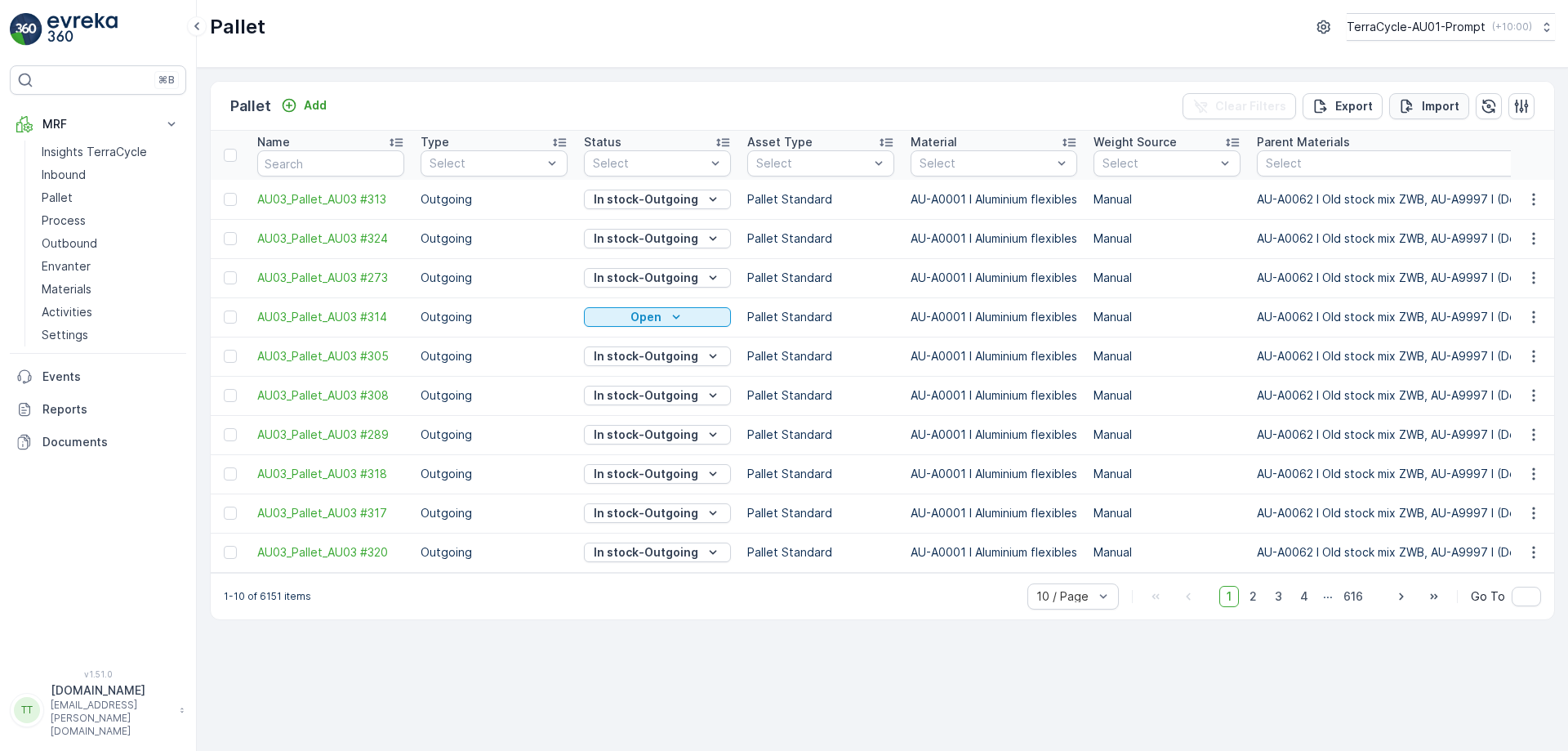
click at [1420, 111] on div "Import" at bounding box center [1429, 106] width 61 height 16
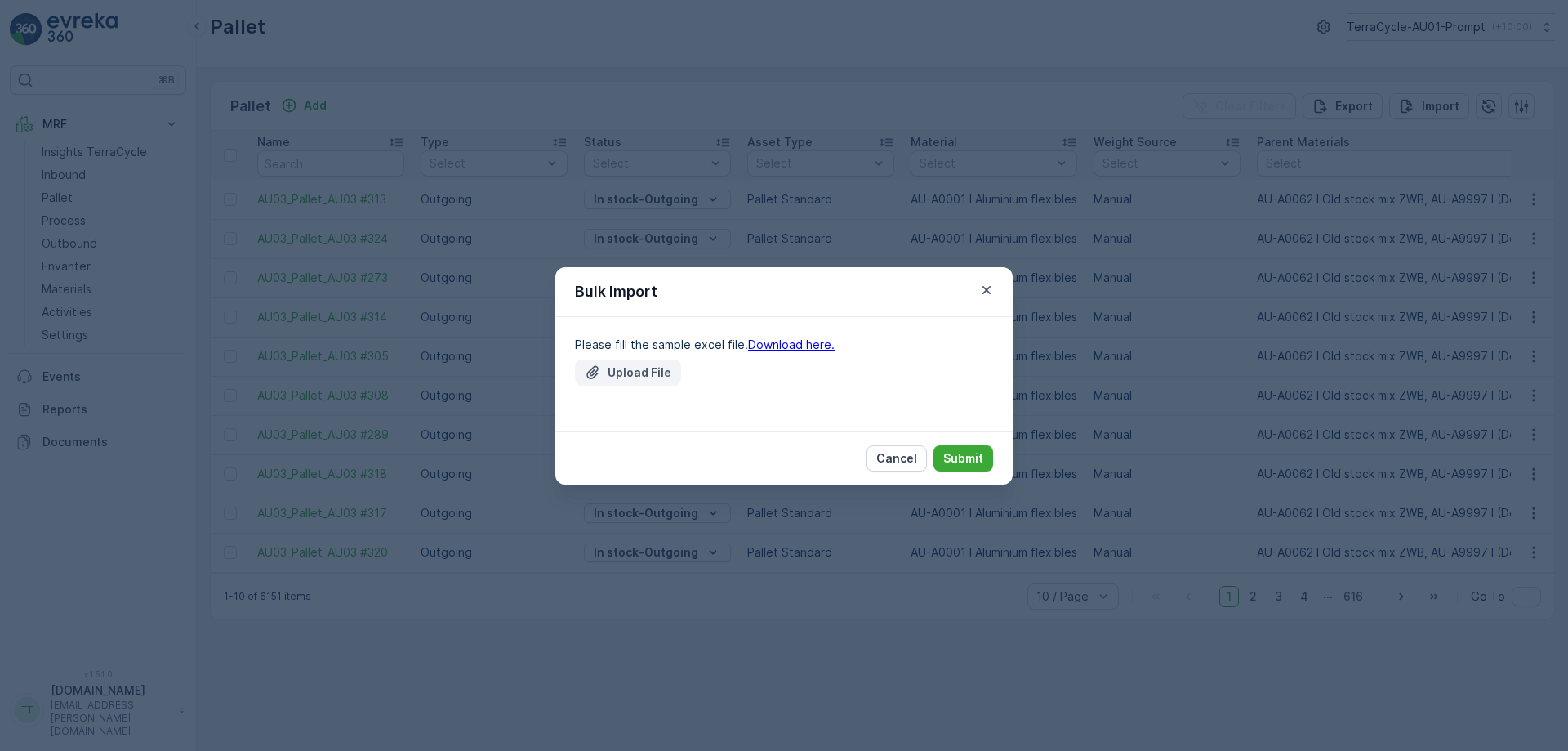
click at [643, 373] on p "Upload File" at bounding box center [640, 373] width 64 height 16
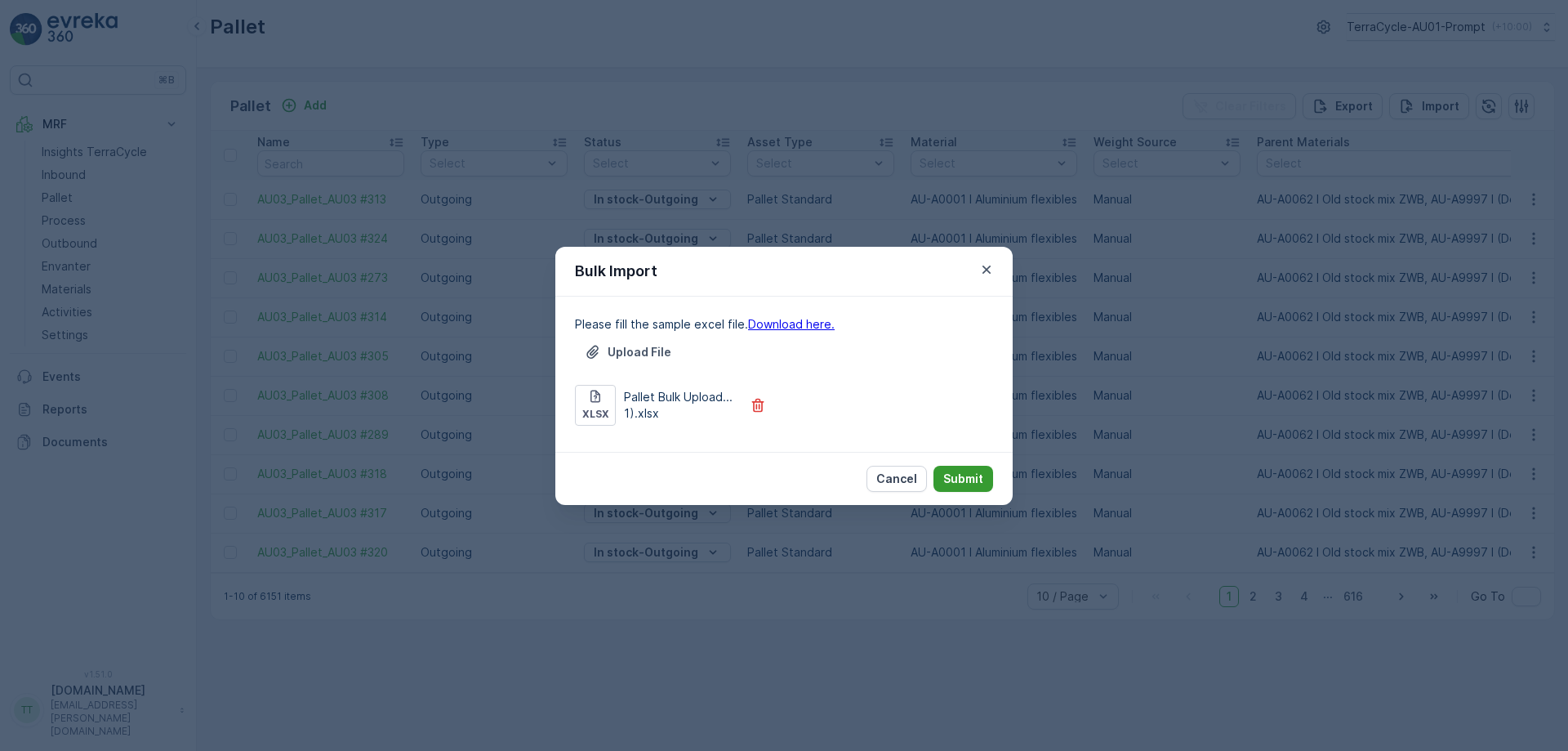
click at [977, 481] on p "Submit" at bounding box center [963, 478] width 40 height 16
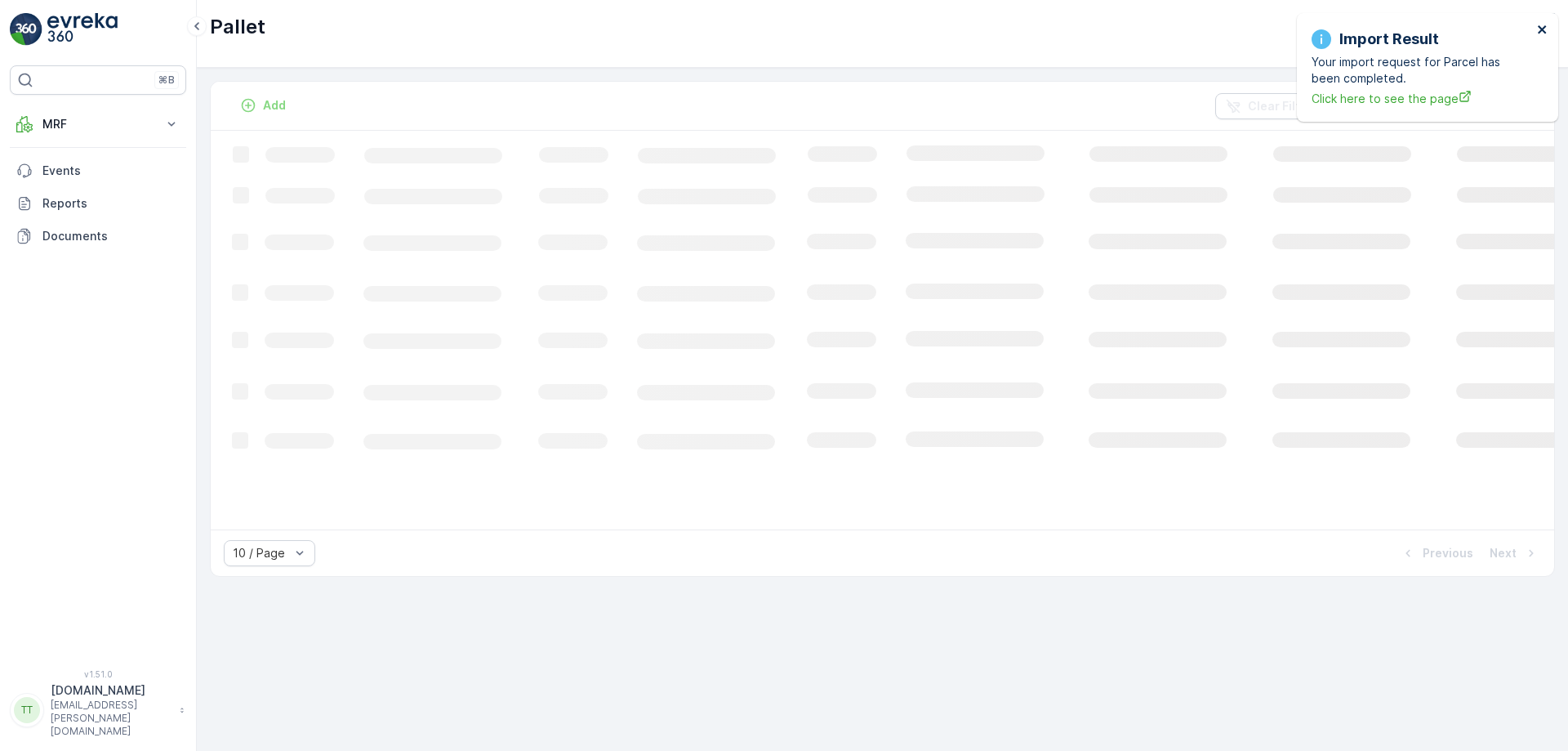
click at [1544, 26] on icon "close" at bounding box center [1542, 29] width 11 height 13
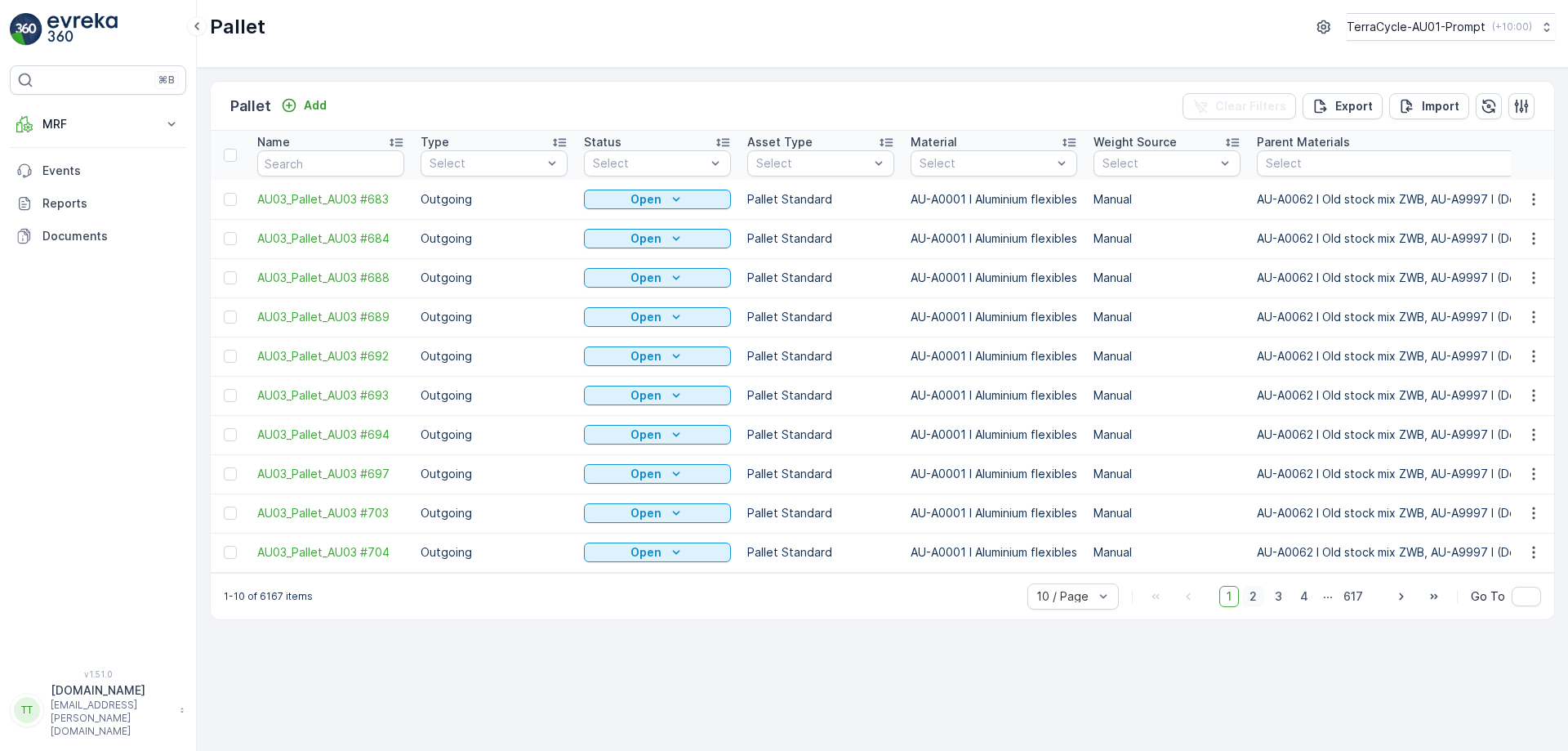
click at [1260, 603] on span "2" at bounding box center [1254, 596] width 22 height 21
click at [1281, 603] on span "3" at bounding box center [1278, 596] width 22 height 21
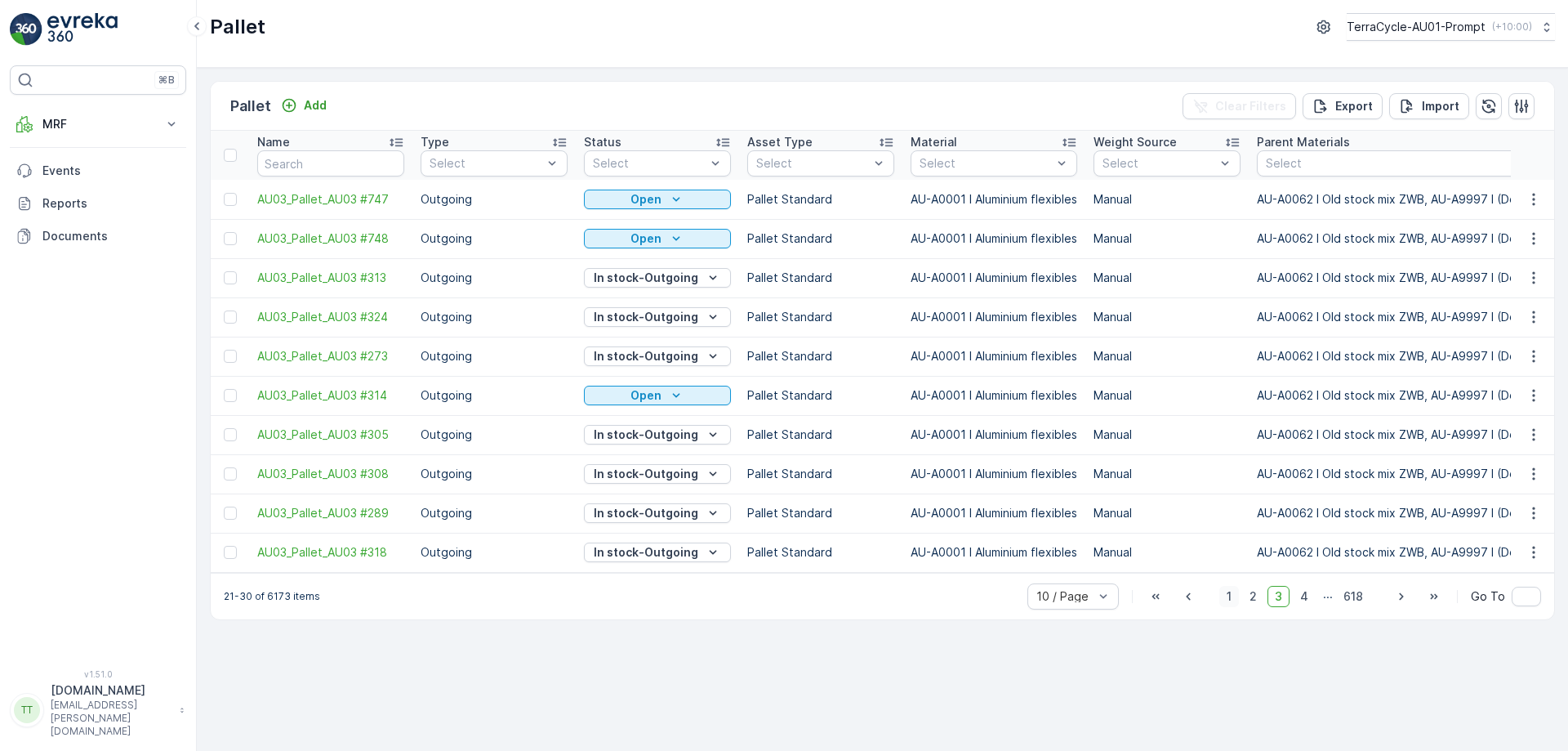
click at [1236, 601] on span "1" at bounding box center [1229, 596] width 20 height 21
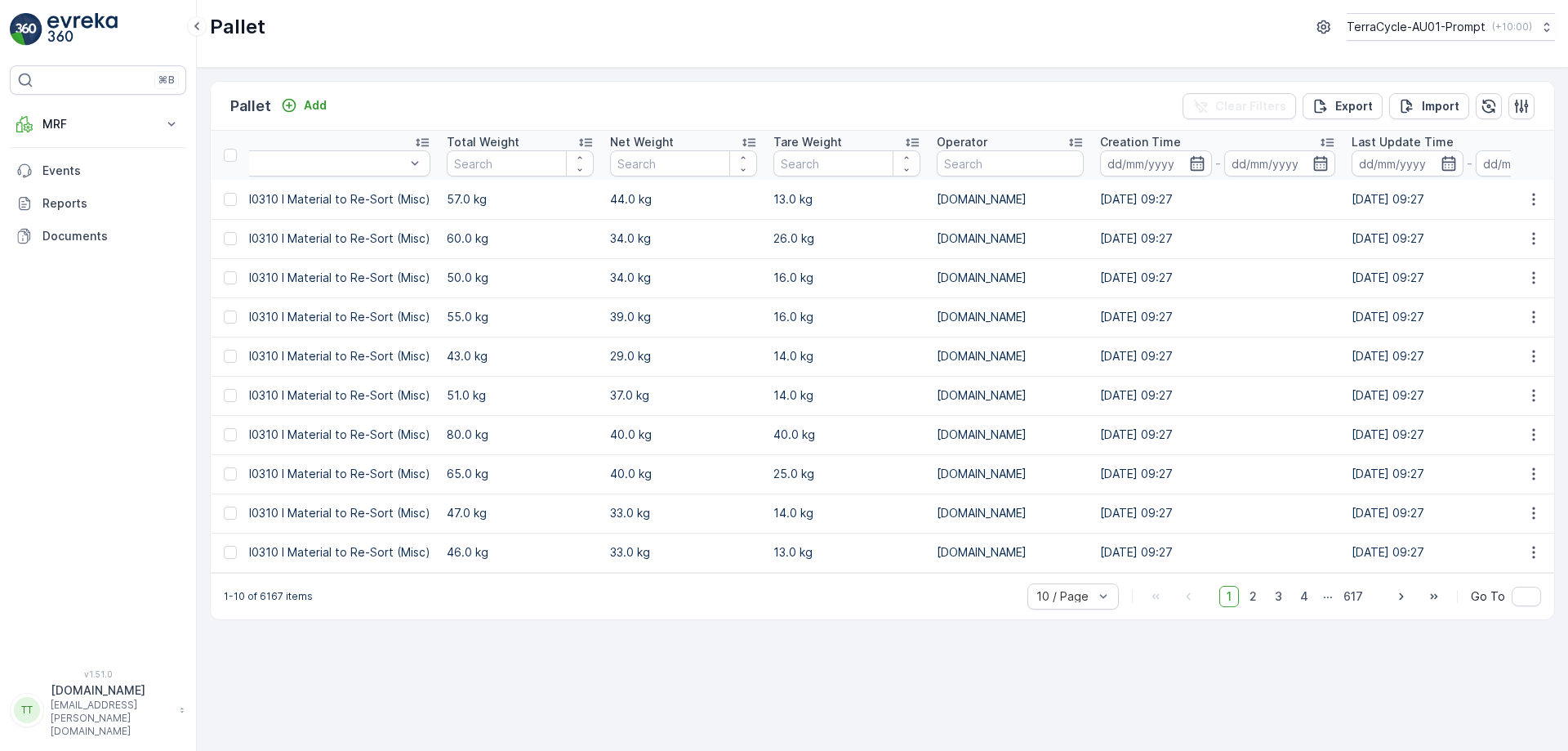
scroll to position [0, 2987]
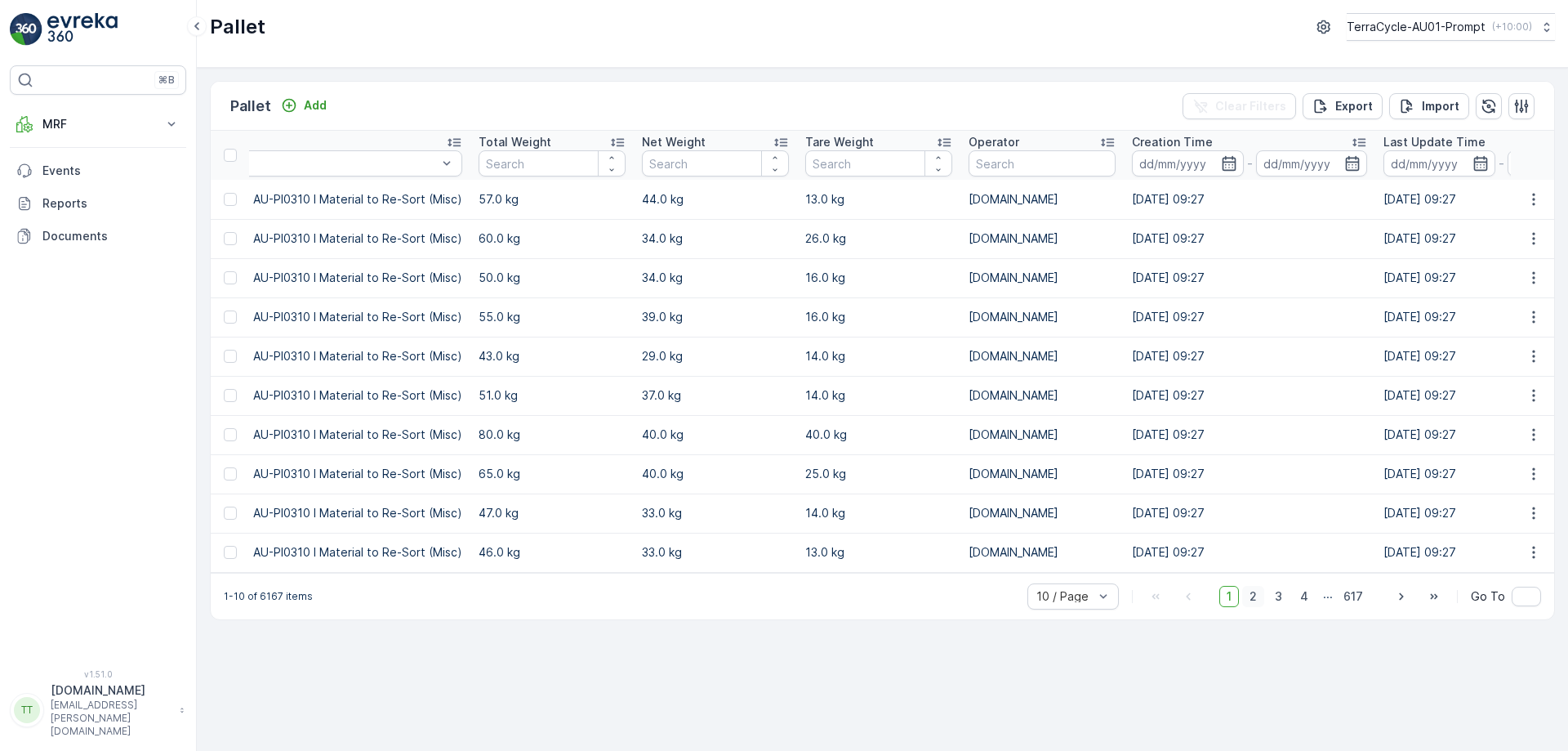
click at [1250, 607] on span "2" at bounding box center [1254, 596] width 22 height 21
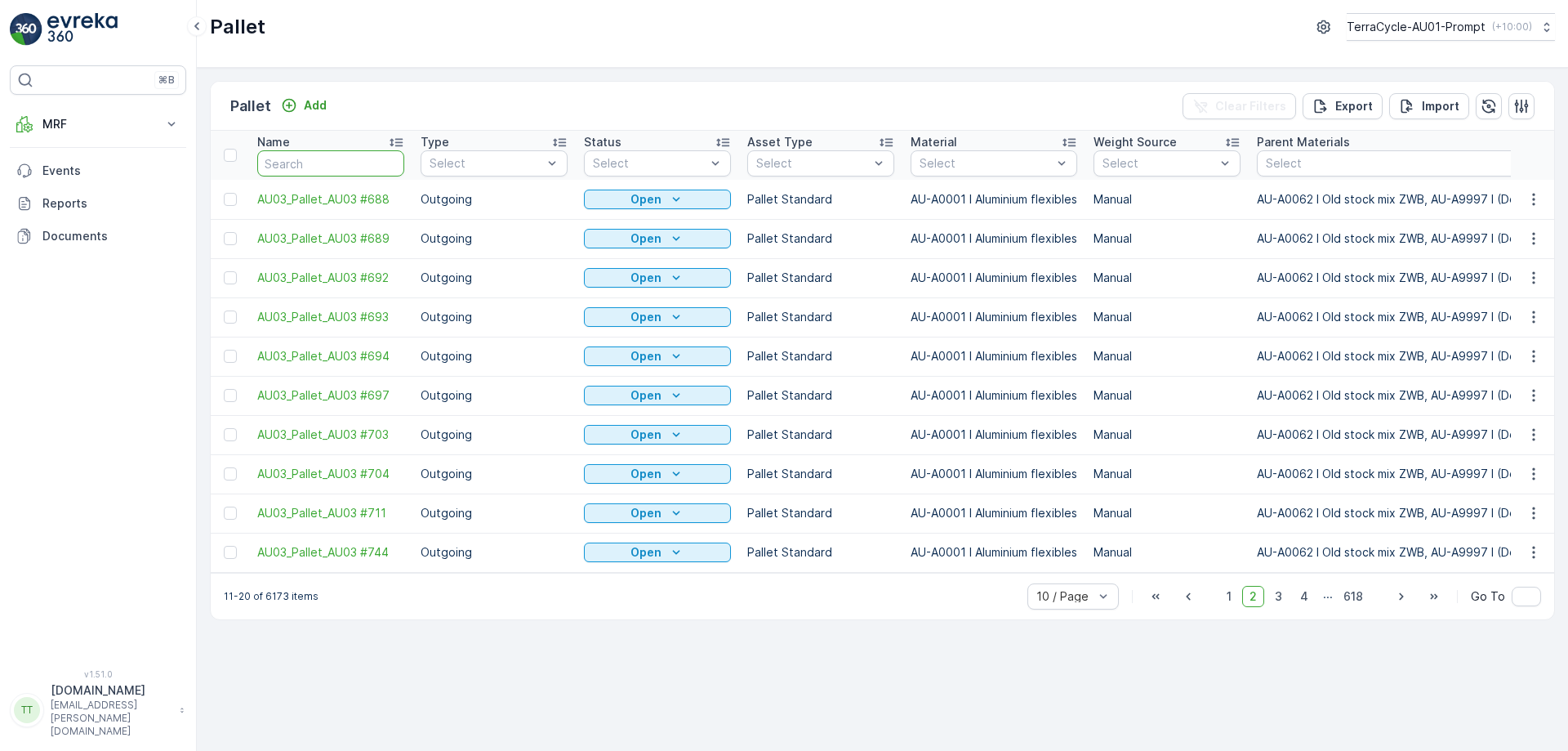
click at [320, 161] on input "text" at bounding box center [331, 163] width 147 height 26
paste input "314"
type input "314"
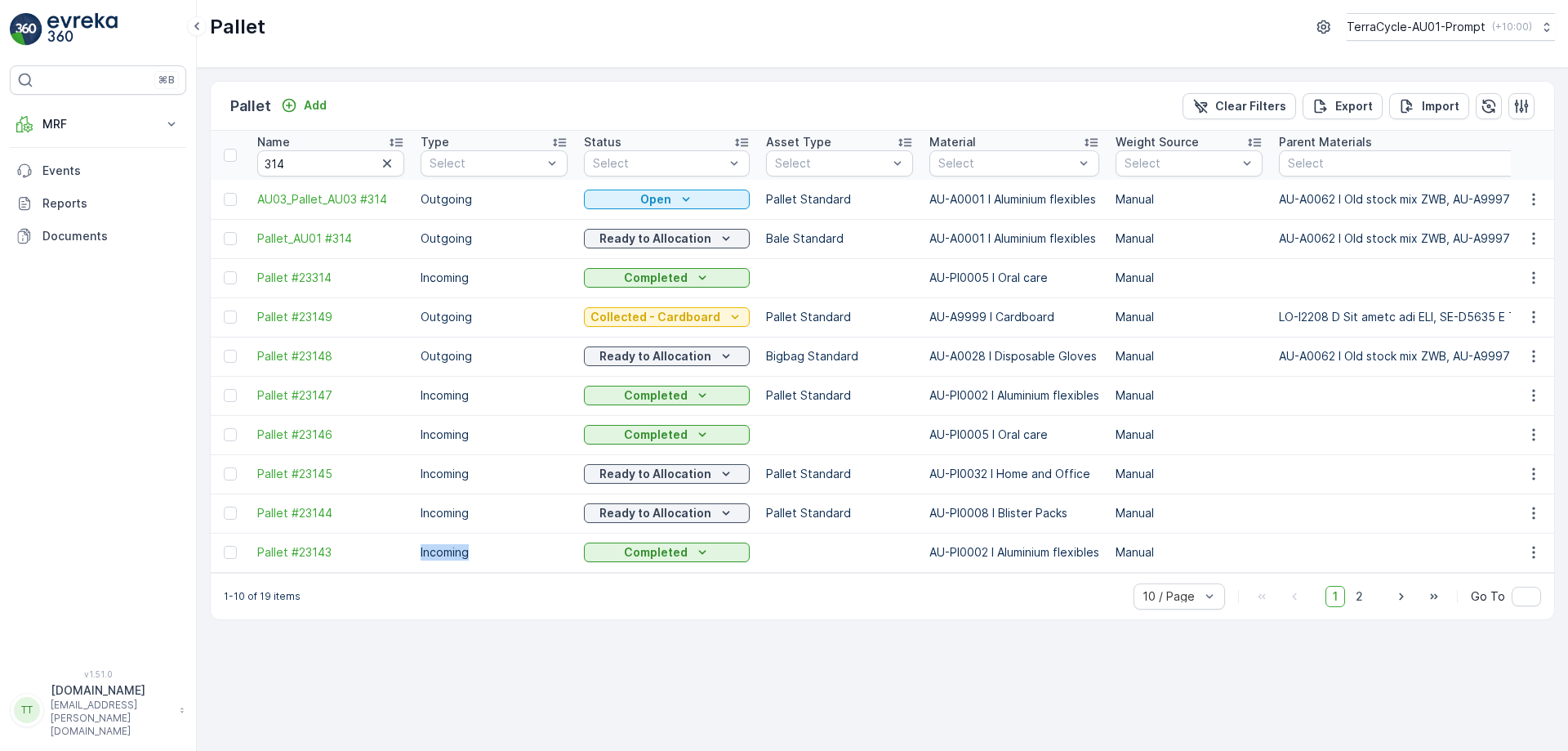
drag, startPoint x: 341, startPoint y: 572, endPoint x: 495, endPoint y: 559, distance: 154.5
click at [553, 619] on div "1-10 of 19 items 10 / Page 1 2 Go To" at bounding box center [882, 596] width 1343 height 47
